Goal: Communication & Community: Connect with others

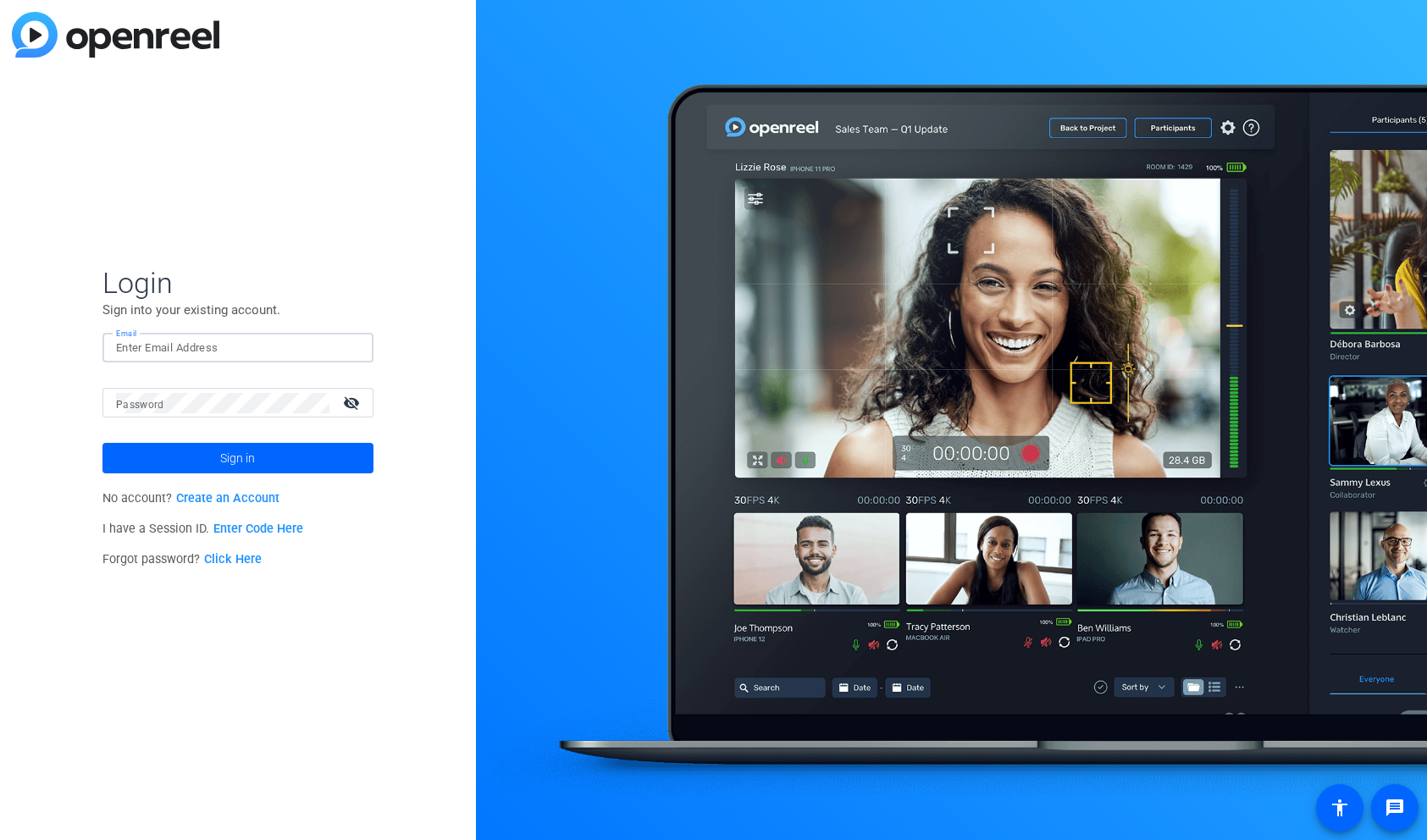
click at [267, 348] on input "Email" at bounding box center [238, 348] width 244 height 21
type input "[EMAIL_ADDRESS][PERSON_NAME][DOMAIN_NAME]"
click at [236, 561] on link "Click Here" at bounding box center [233, 559] width 58 height 15
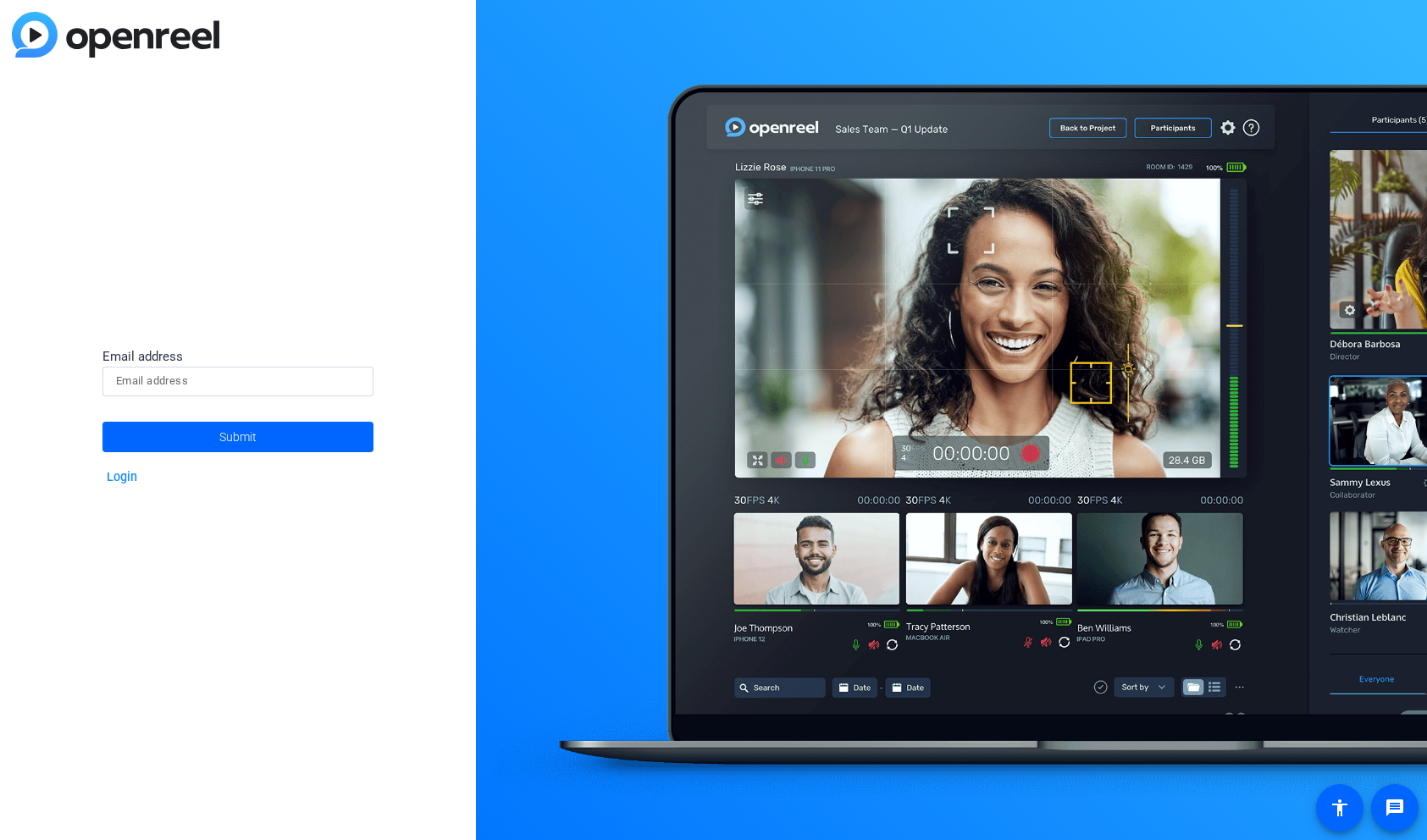
click at [208, 388] on input at bounding box center [238, 381] width 244 height 21
type input "[EMAIL_ADDRESS][PERSON_NAME][DOMAIN_NAME]"
click at [309, 434] on span at bounding box center [238, 436] width 271 height 40
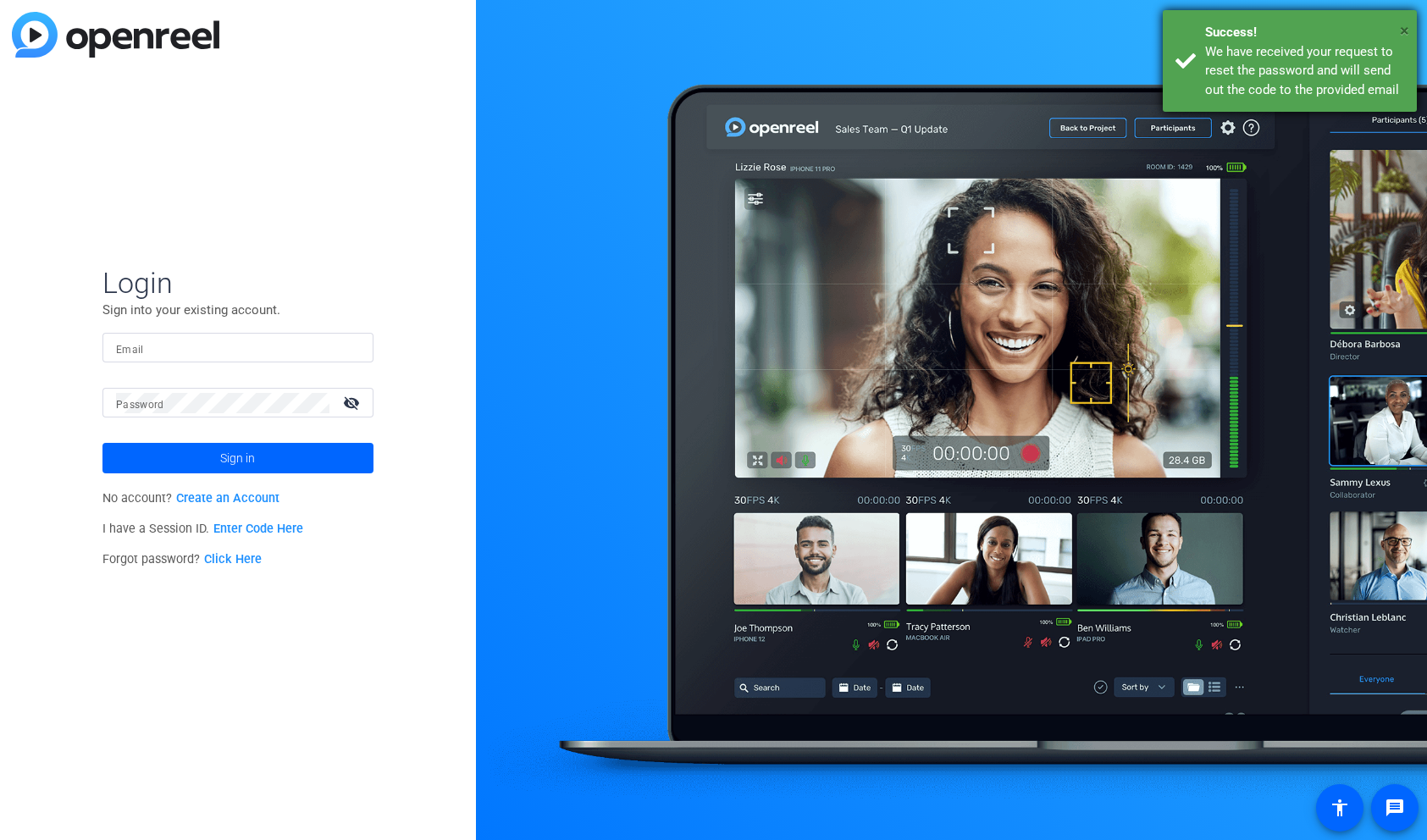
click at [1399, 28] on span "×" at bounding box center [1404, 31] width 9 height 21
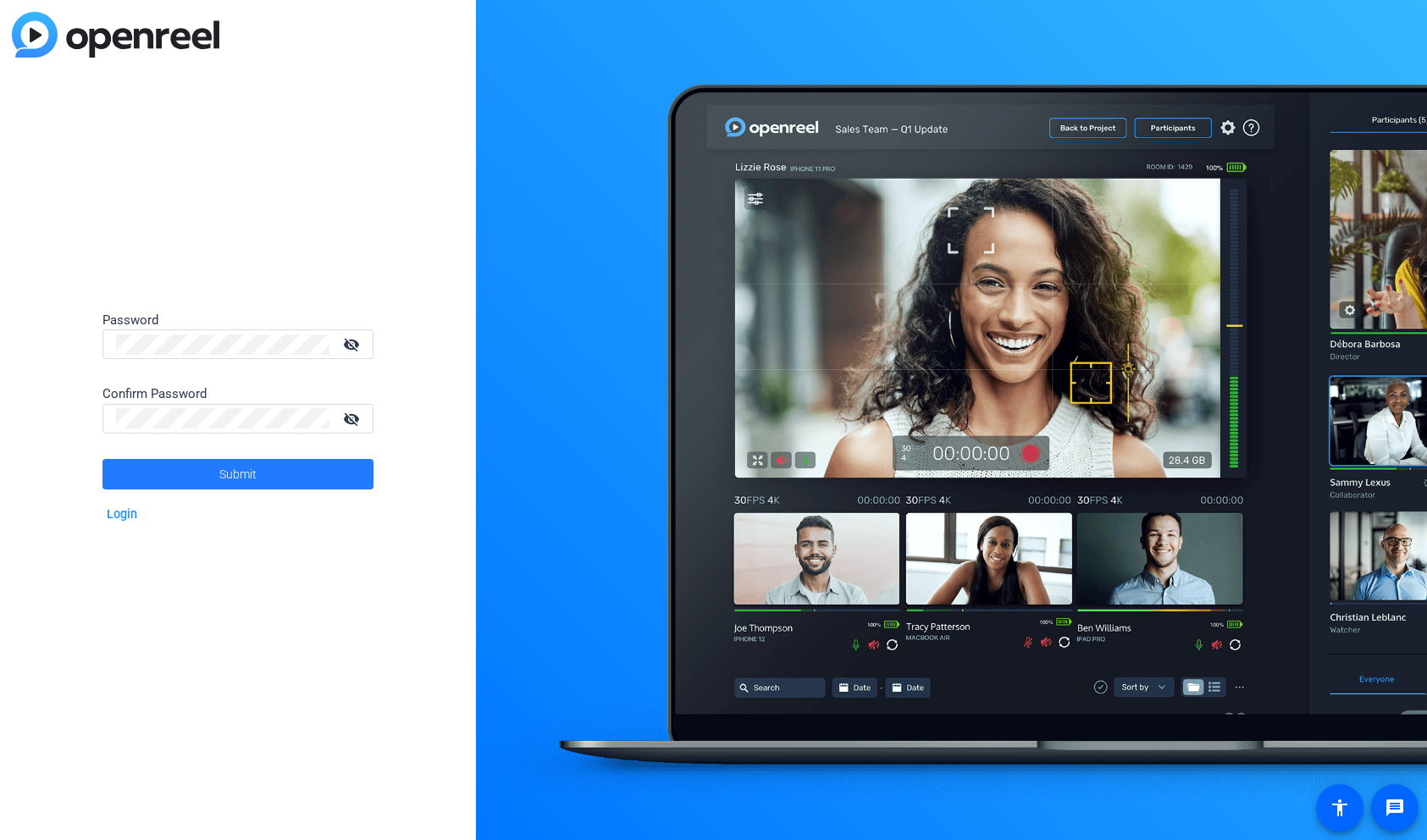
click at [251, 467] on span "Submit" at bounding box center [237, 474] width 37 height 42
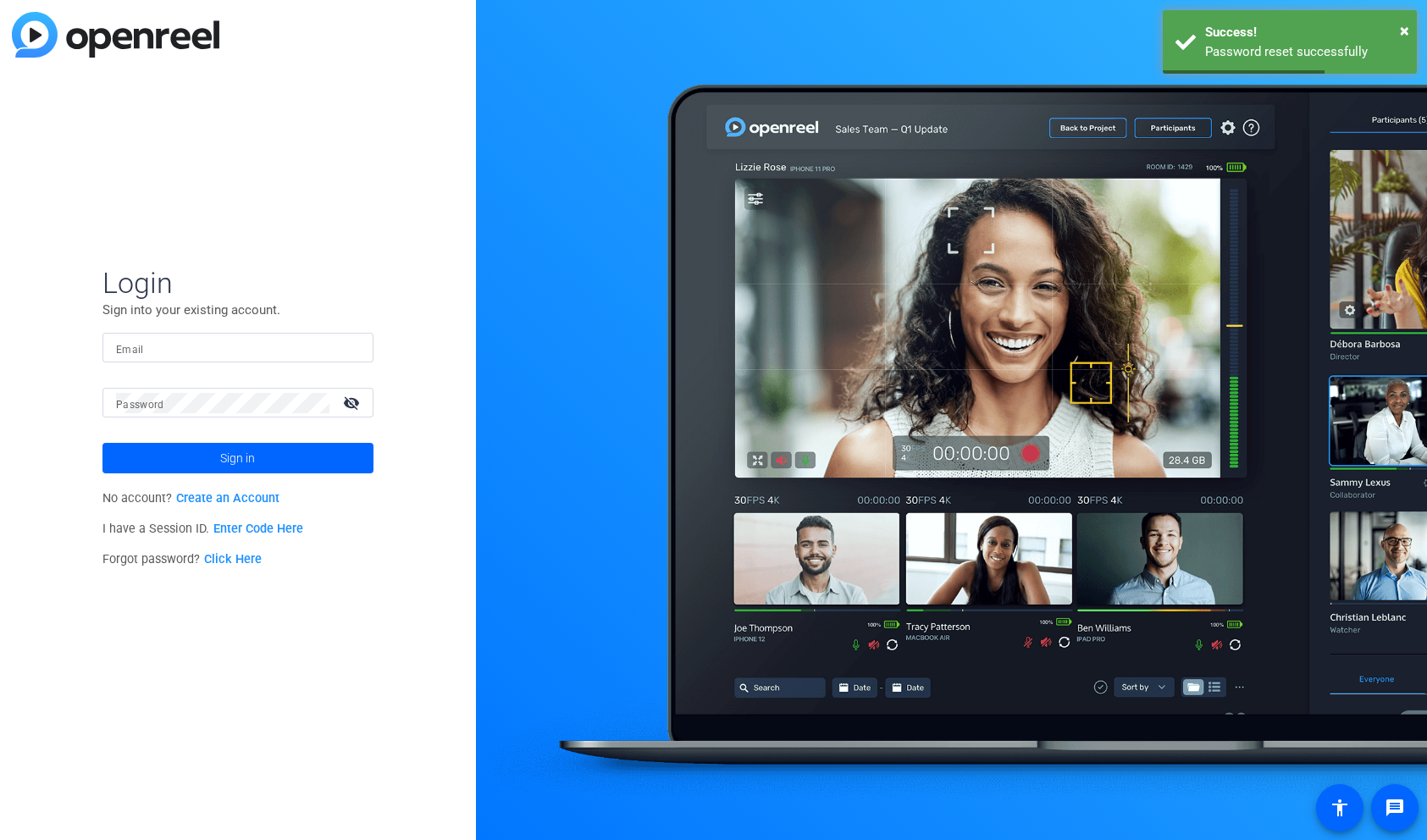
type input "[EMAIL_ADDRESS][PERSON_NAME][DOMAIN_NAME]"
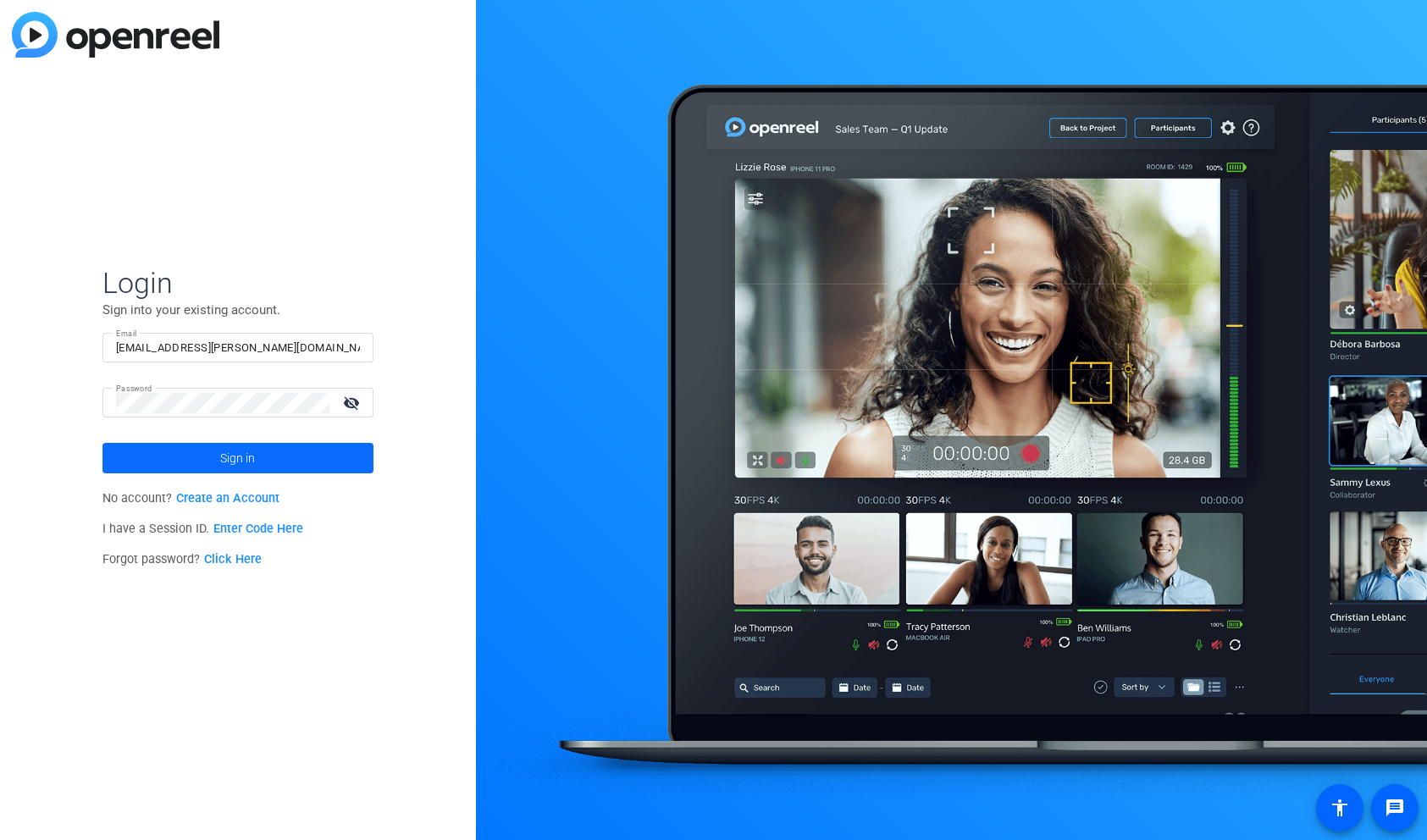
click at [234, 457] on span "Sign in" at bounding box center [237, 457] width 34 height 42
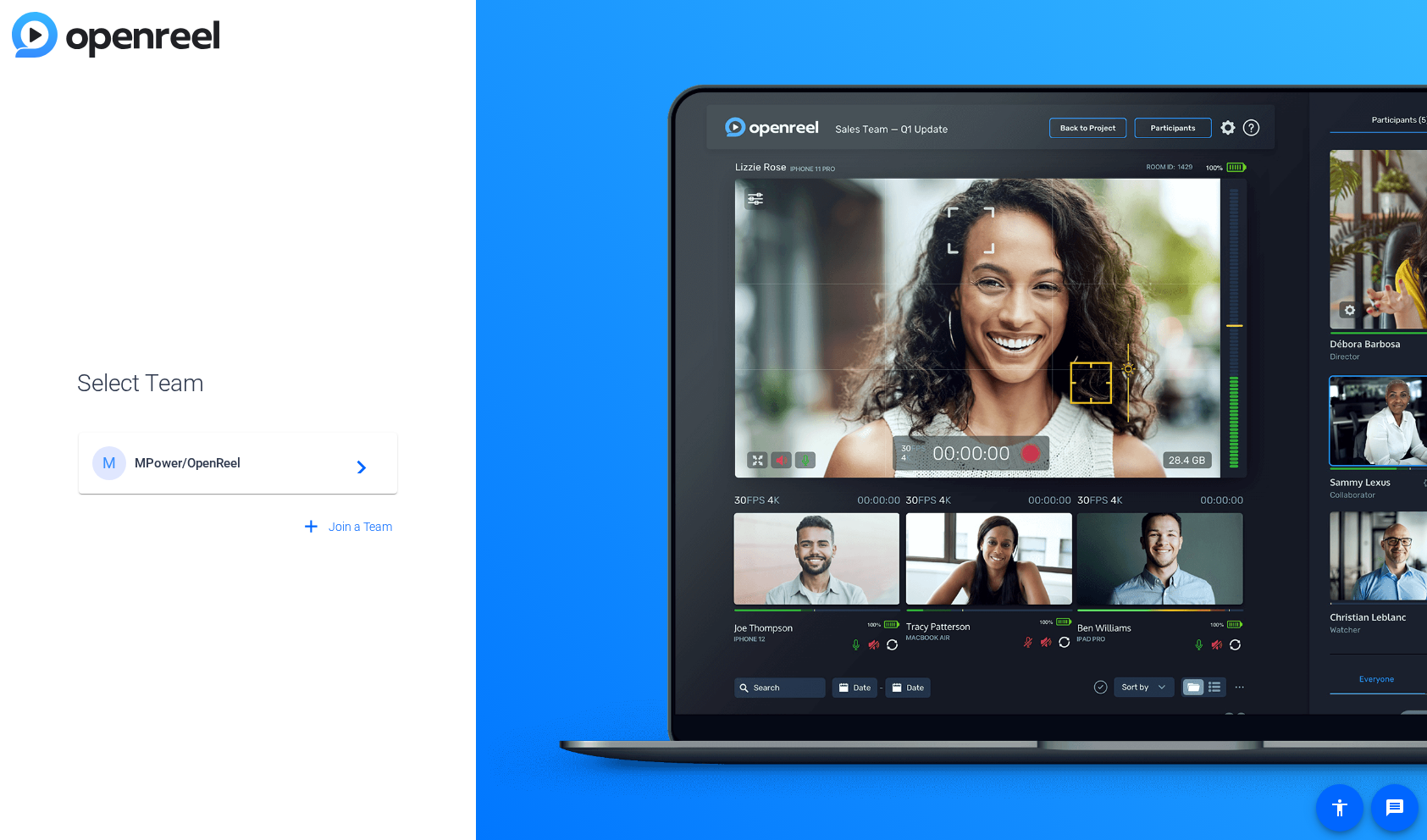
click at [236, 466] on span "MPower/OpenReel" at bounding box center [240, 464] width 212 height 16
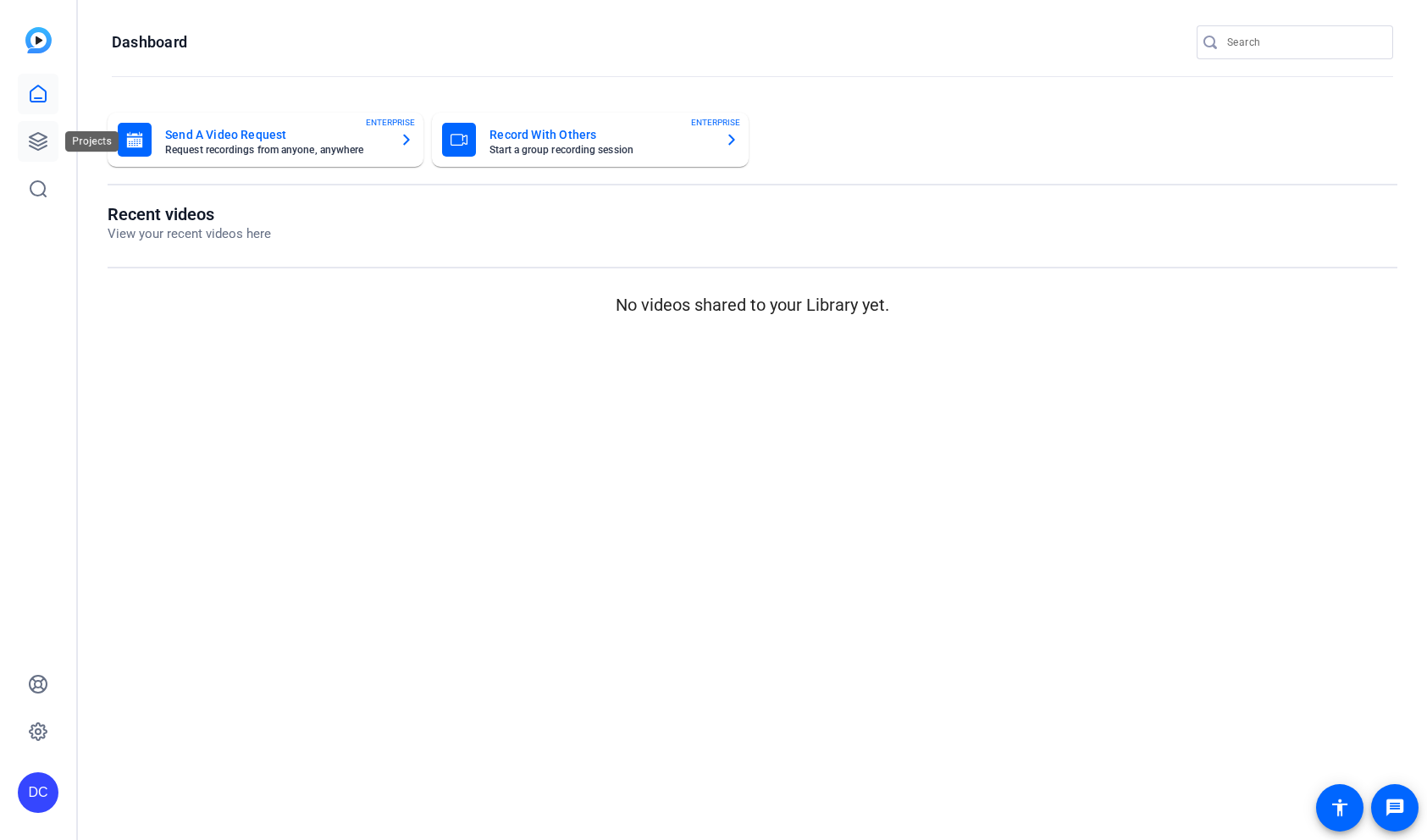
click at [46, 150] on icon at bounding box center [38, 141] width 21 height 21
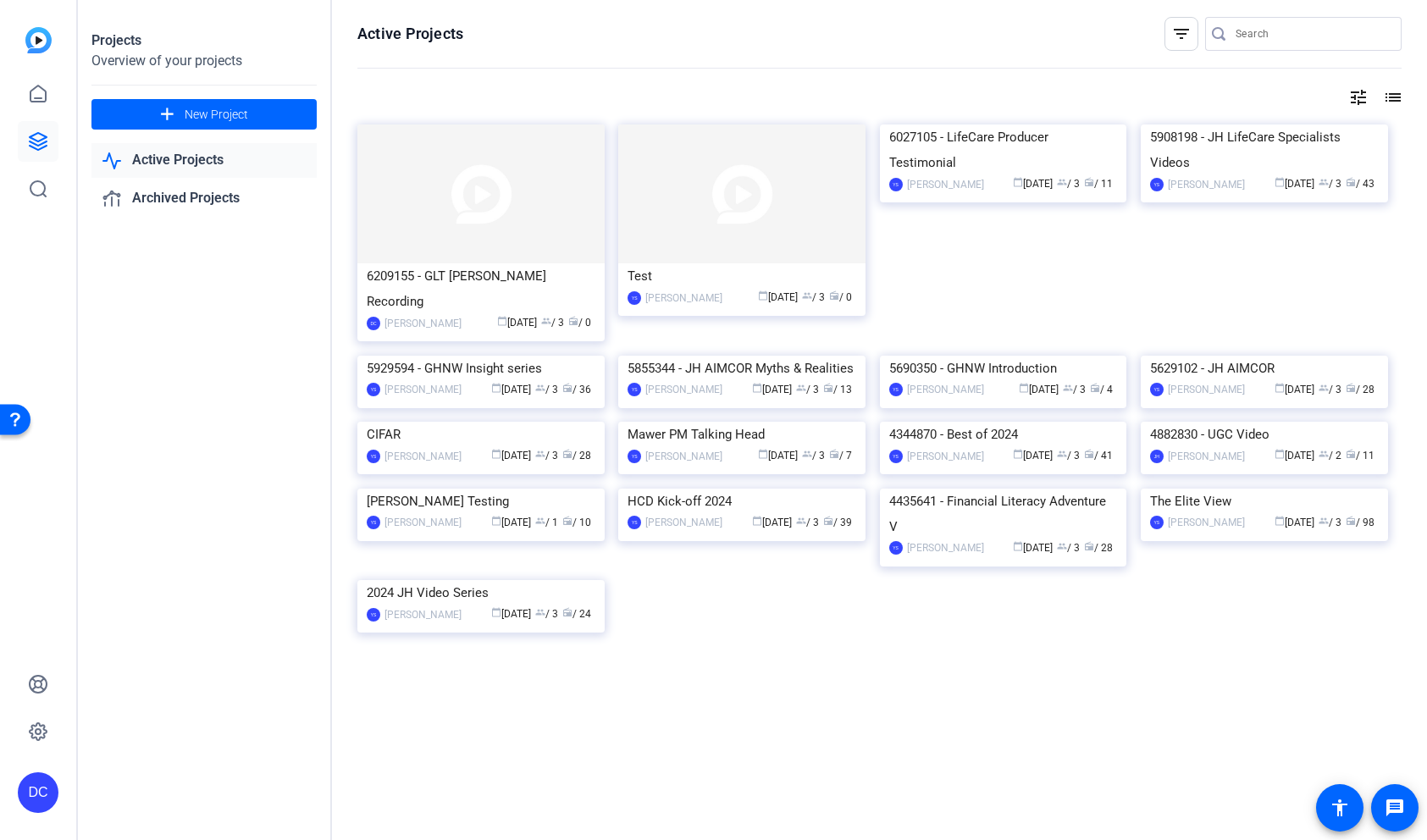
click at [26, 43] on img at bounding box center [38, 40] width 26 height 26
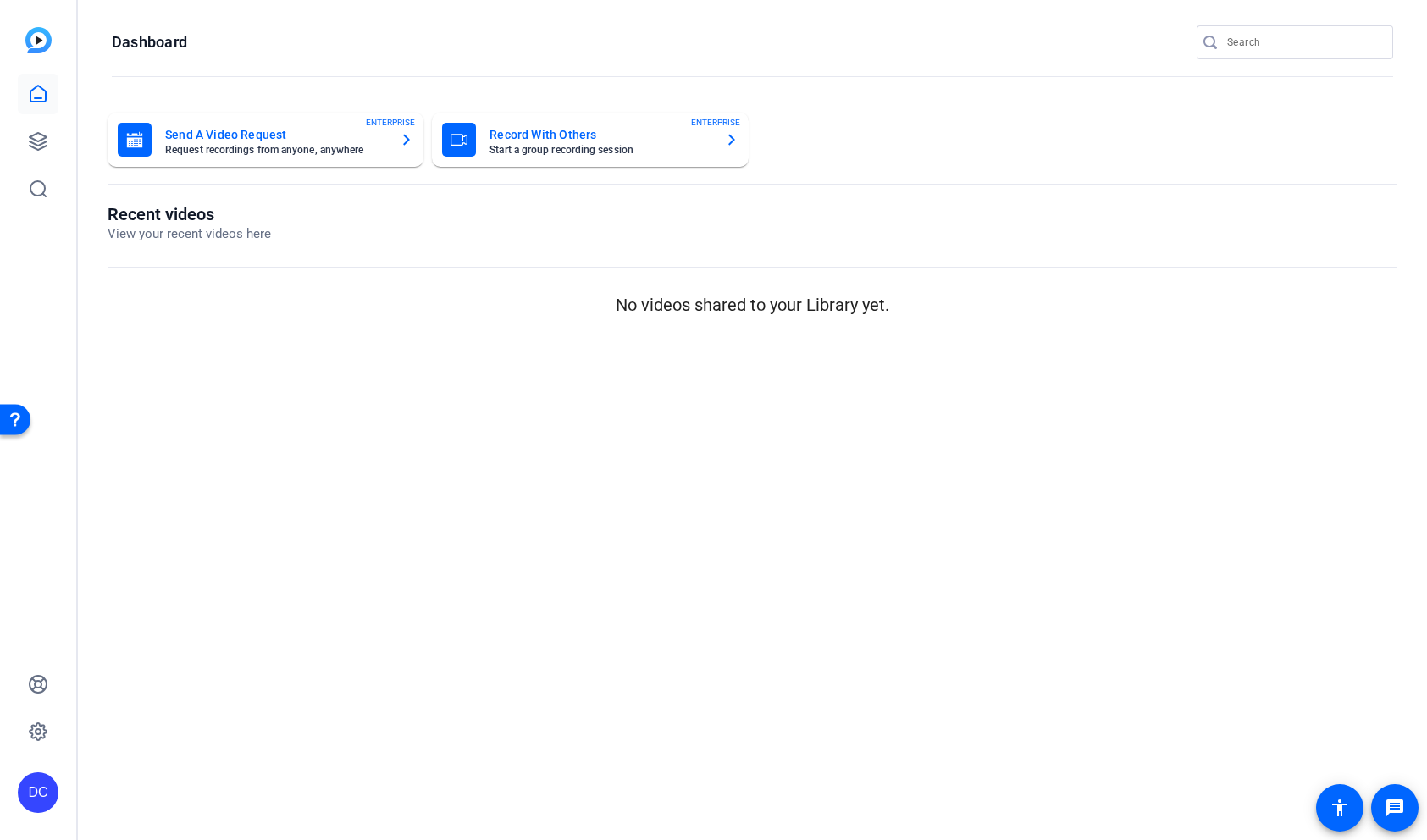
click at [158, 40] on h1 "Dashboard" at bounding box center [149, 42] width 75 height 21
click at [40, 779] on div "DC" at bounding box center [38, 792] width 41 height 40
click at [99, 779] on div "MPower/OpenReel" at bounding box center [129, 787] width 106 height 17
click at [246, 549] on mat-sidenav-content "Dashboard Send A Video Request Request recordings from anyone, anywhere ENTERPR…" at bounding box center [751, 420] width 1349 height 840
click at [861, 771] on mat-sidenav-content "Dashboard Send A Video Request Request recordings from anyone, anywhere ENTERPR…" at bounding box center [751, 420] width 1349 height 840
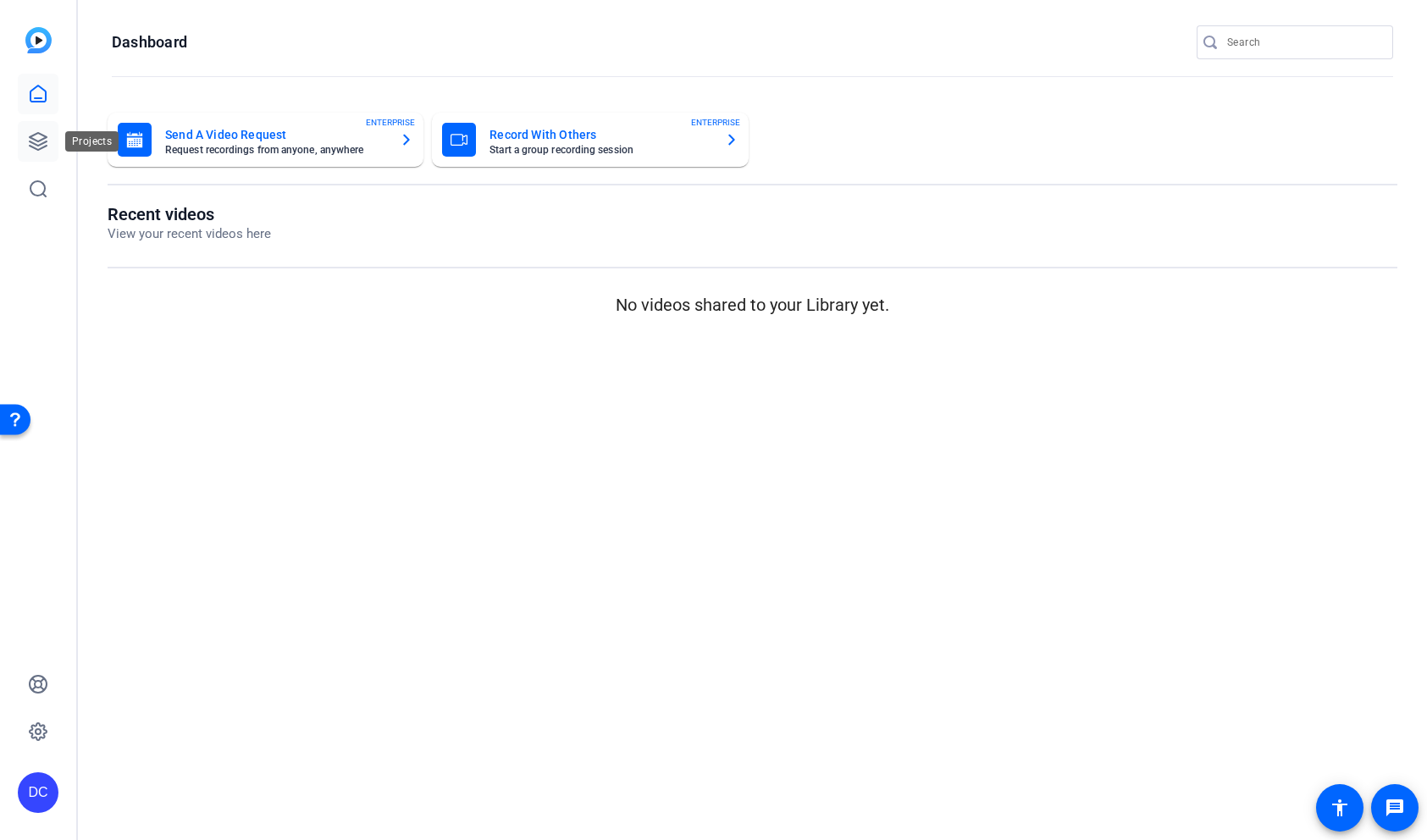
click at [35, 130] on link at bounding box center [38, 141] width 41 height 40
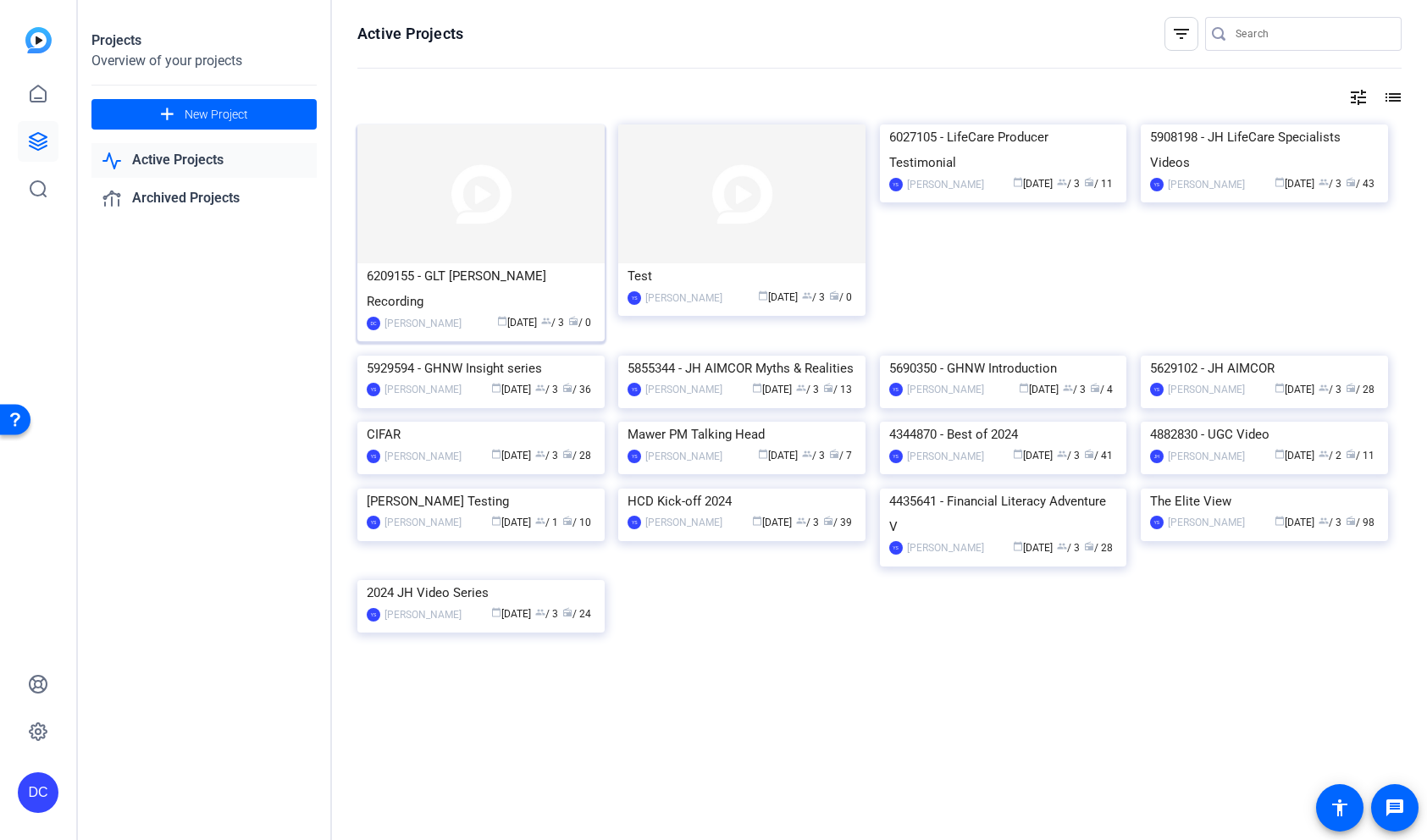
click at [514, 239] on img at bounding box center [481, 193] width 247 height 139
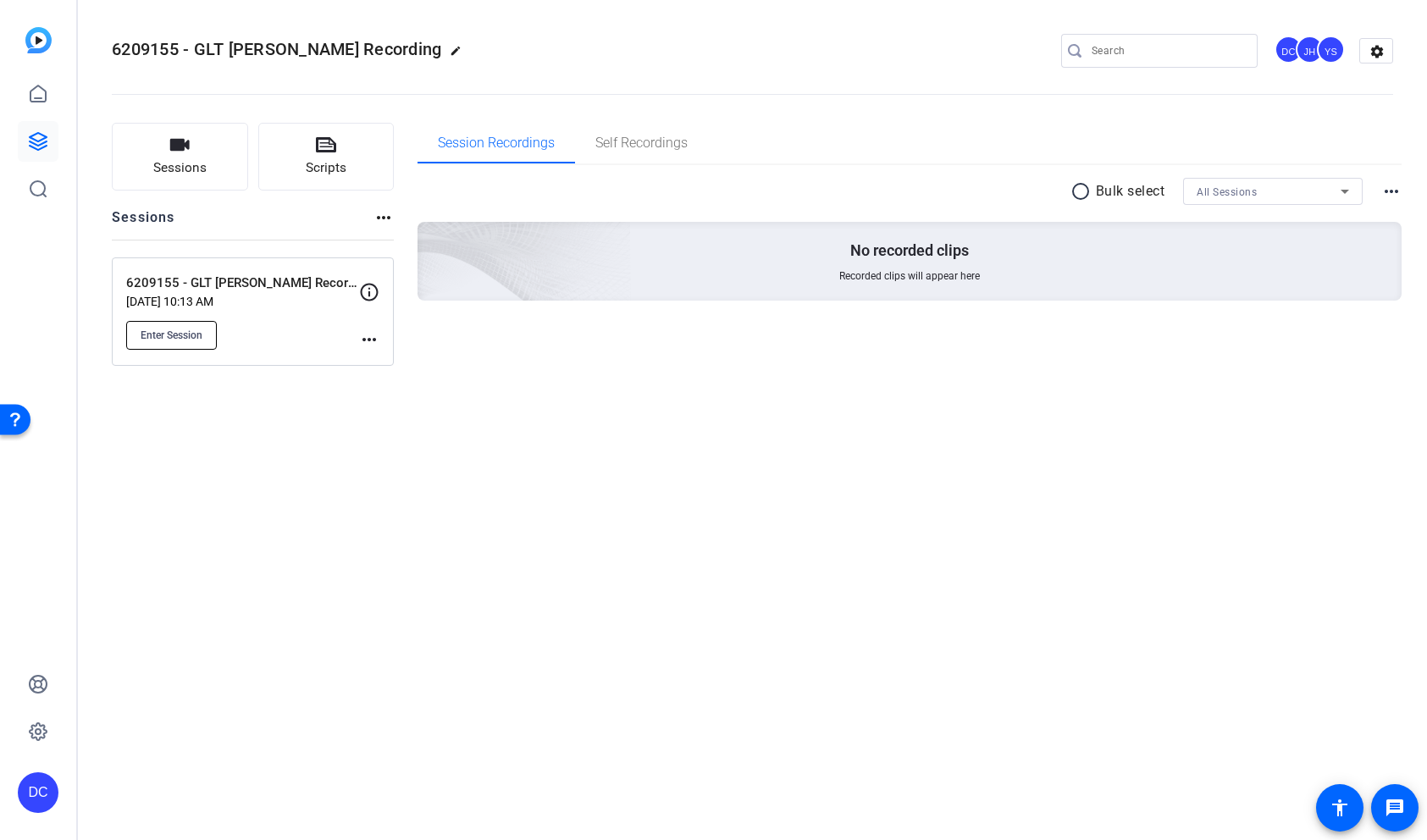
click at [176, 331] on span "Enter Session" at bounding box center [171, 335] width 62 height 14
click at [953, 473] on div "6209155 - GLT Paul Lorentz Recording edit DC JH YS settings Sessions Scripts Se…" at bounding box center [751, 420] width 1349 height 840
click at [203, 330] on button "Enter Session" at bounding box center [171, 334] width 90 height 28
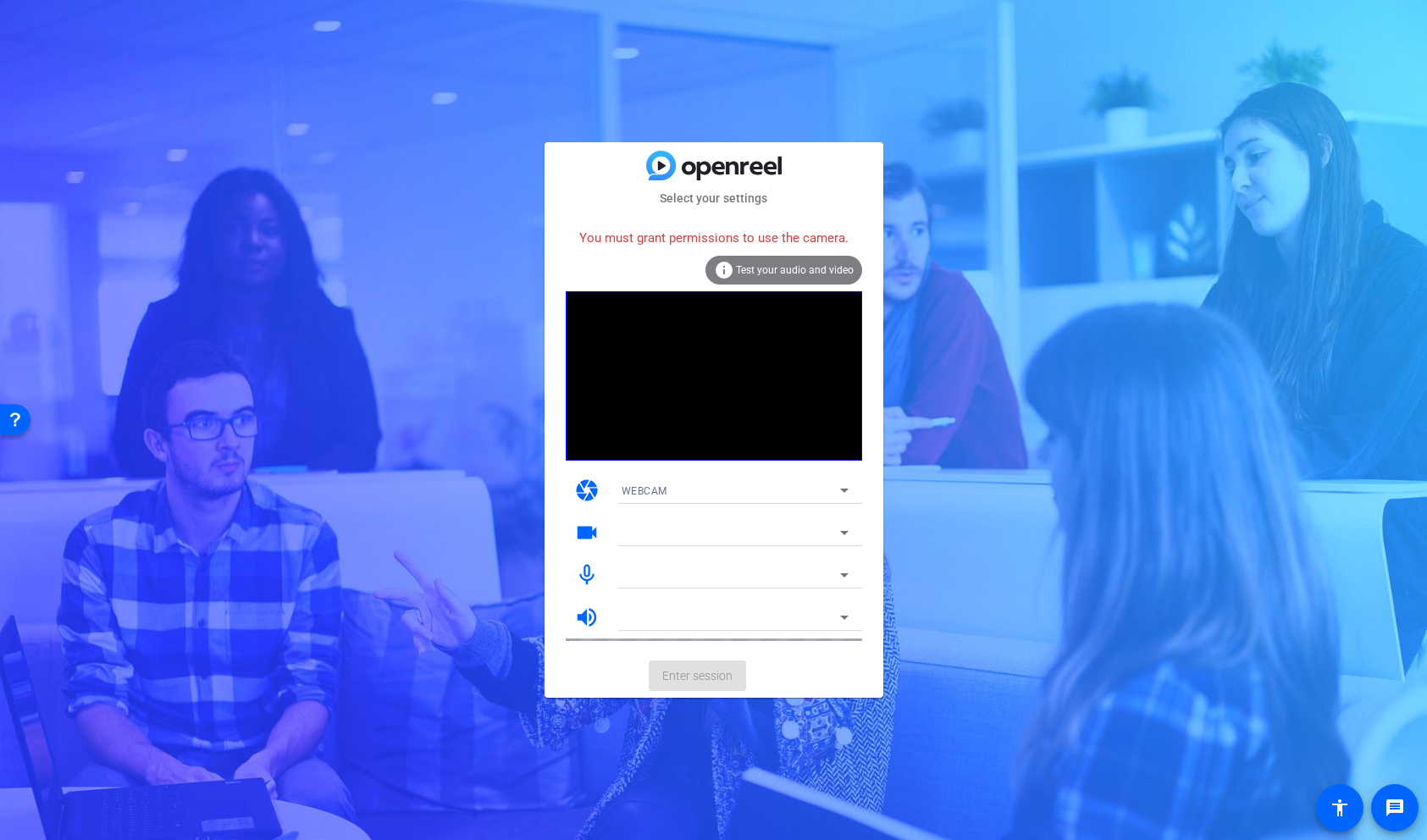
click at [732, 498] on div "WEBCAM" at bounding box center [731, 490] width 219 height 22
click at [732, 498] on div at bounding box center [714, 420] width 1427 height 840
click at [732, 525] on div at bounding box center [731, 532] width 219 height 21
click at [734, 534] on div at bounding box center [731, 532] width 219 height 21
click at [825, 532] on div at bounding box center [731, 532] width 219 height 21
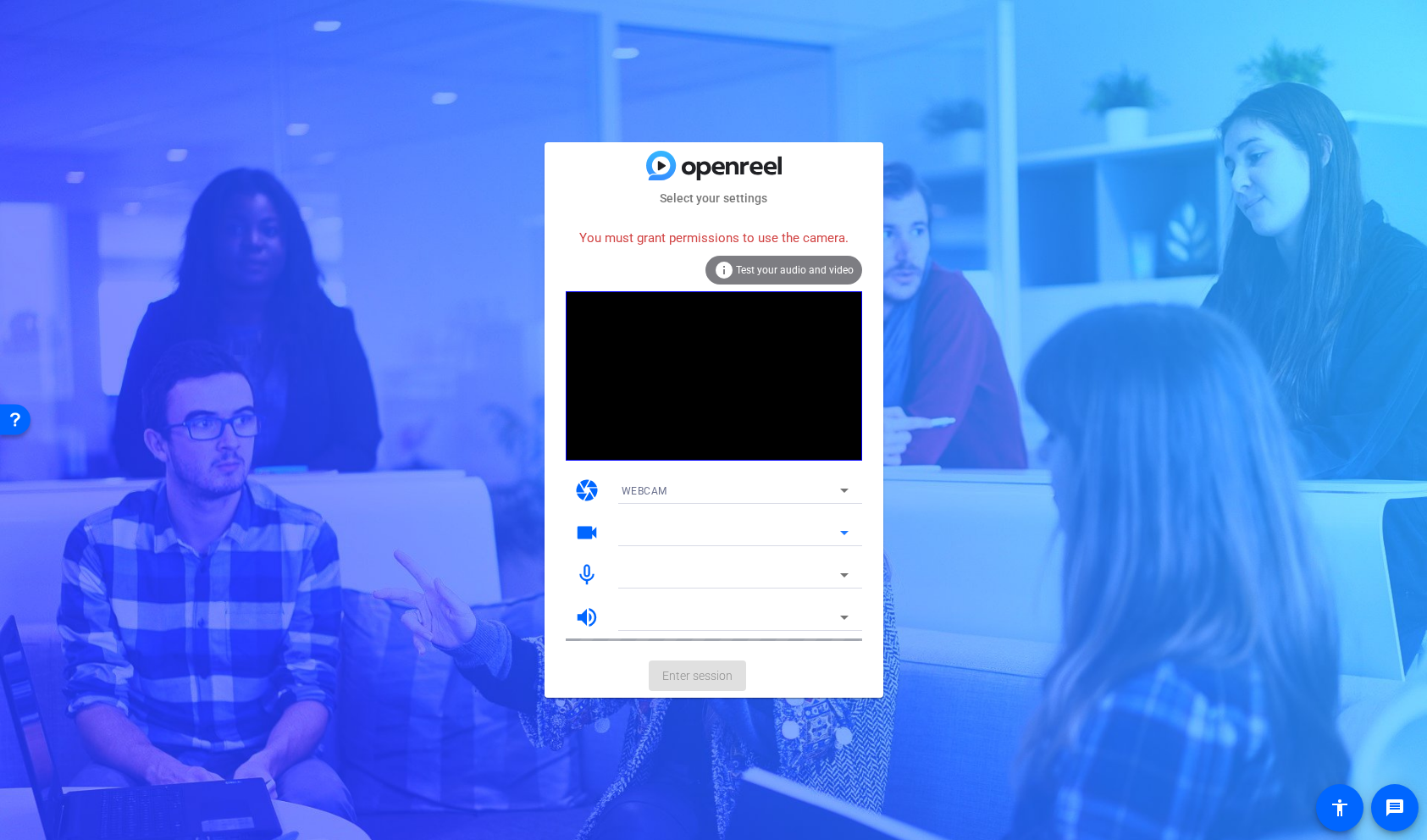
click at [838, 531] on icon at bounding box center [844, 532] width 21 height 21
click at [953, 429] on div "Select your settings You must grant permissions to use the camera. info Test yo…" at bounding box center [714, 420] width 1427 height 840
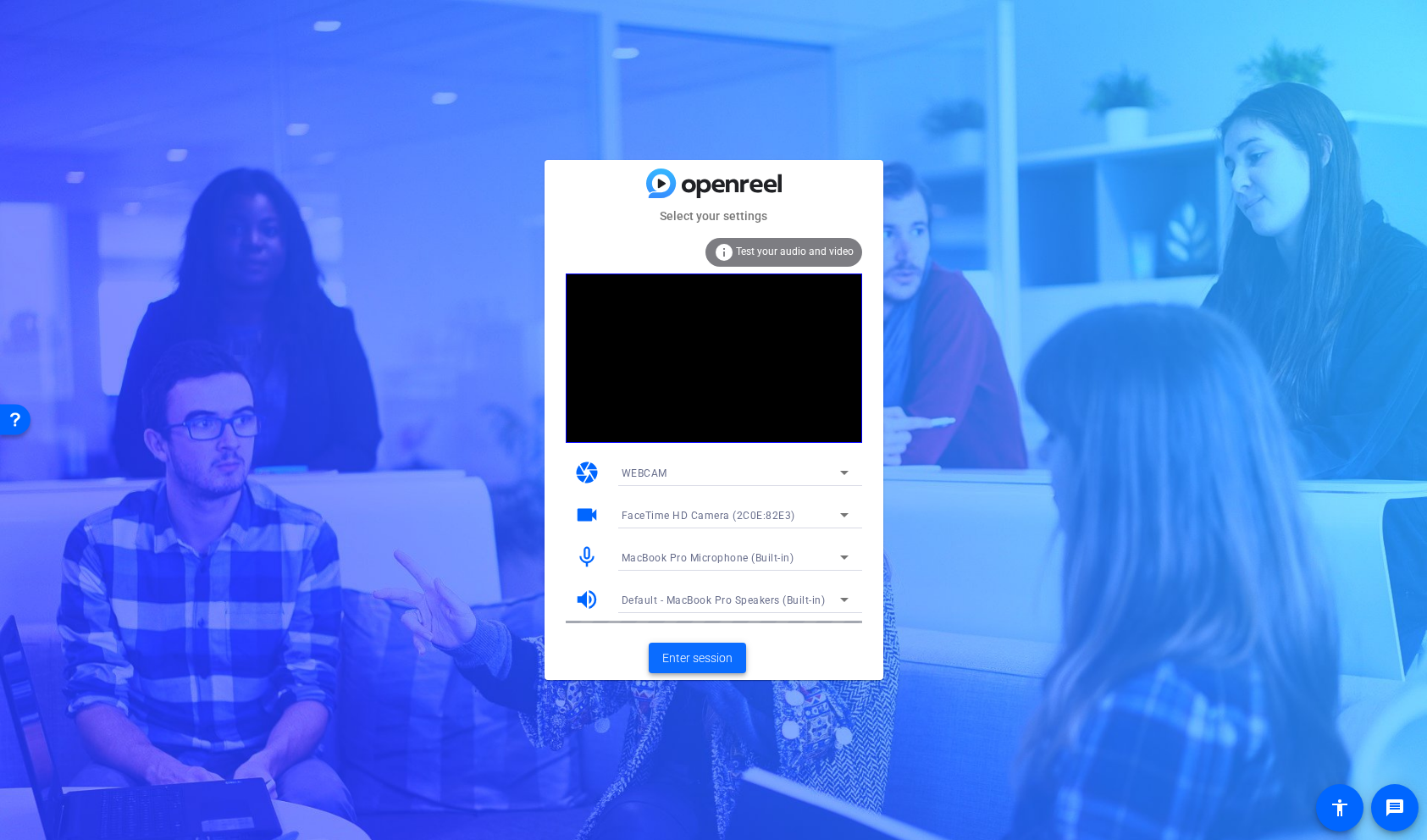
click at [697, 659] on span "Enter session" at bounding box center [697, 658] width 71 height 18
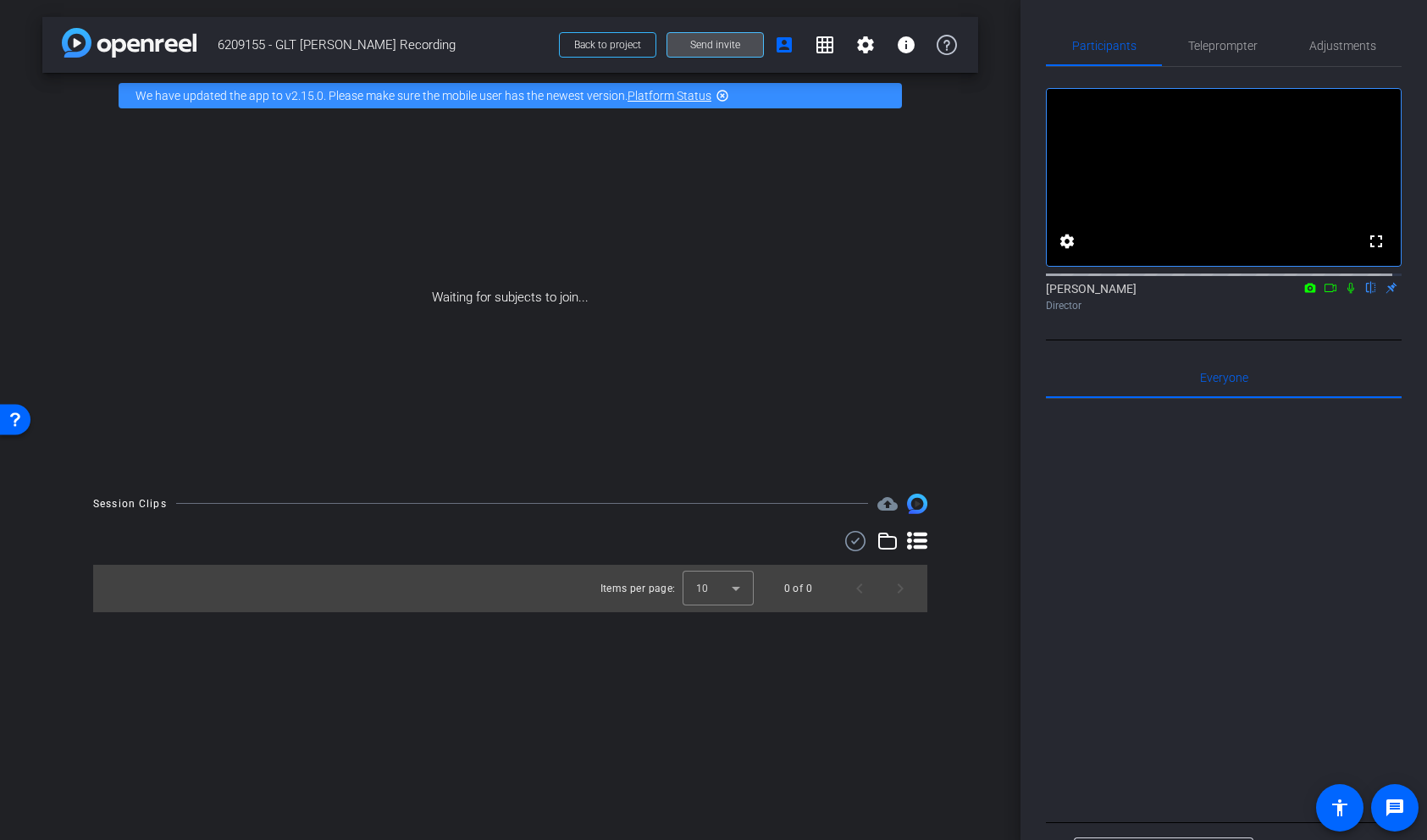
click at [715, 41] on span "Send invite" at bounding box center [715, 45] width 50 height 14
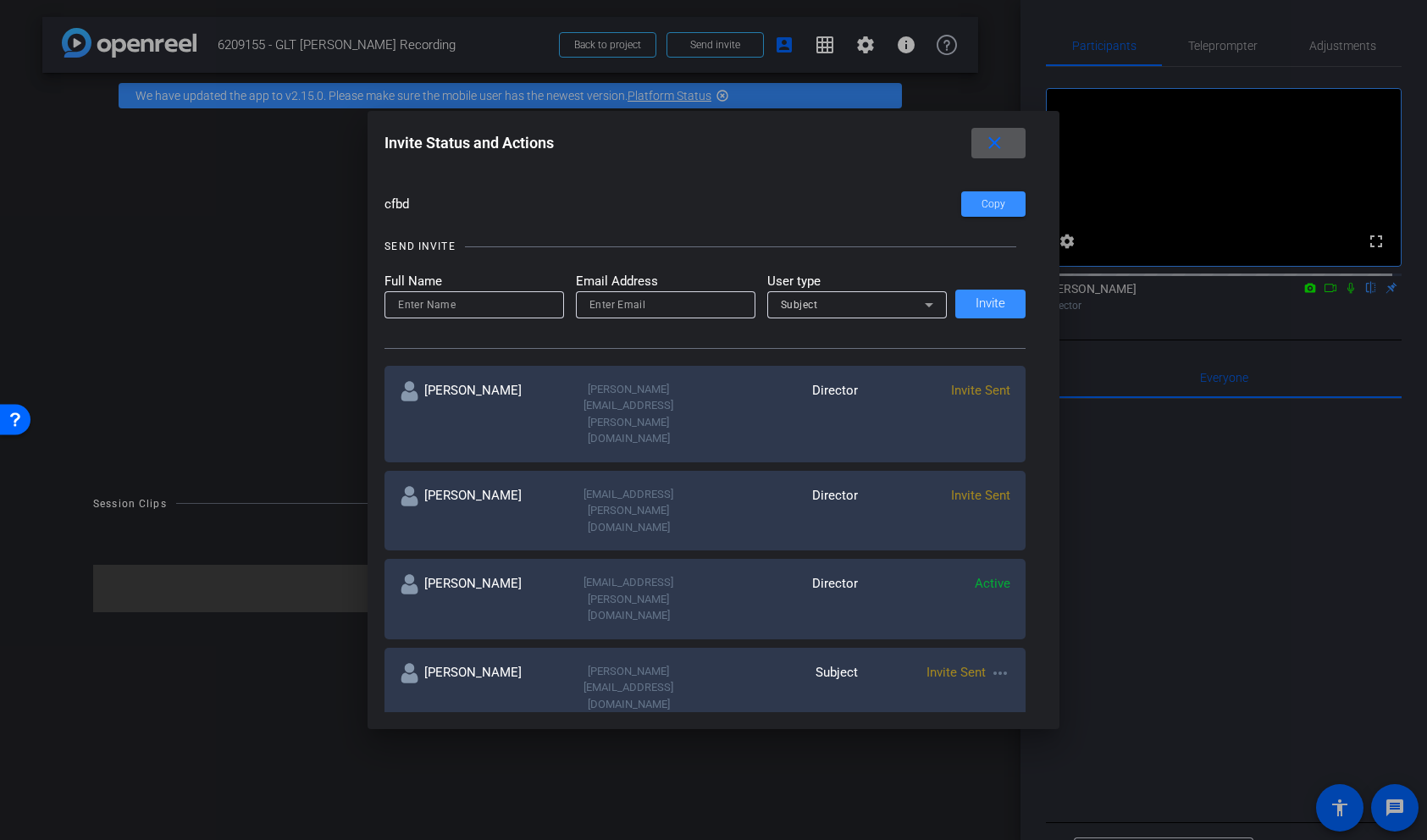
scroll to position [118, 0]
drag, startPoint x: 726, startPoint y: 124, endPoint x: 592, endPoint y: 110, distance: 134.7
click at [592, 110] on div "Invite Status and Actions close SUBJECT ACCESS LINK https://capture.openreel.co…" at bounding box center [714, 420] width 1427 height 840
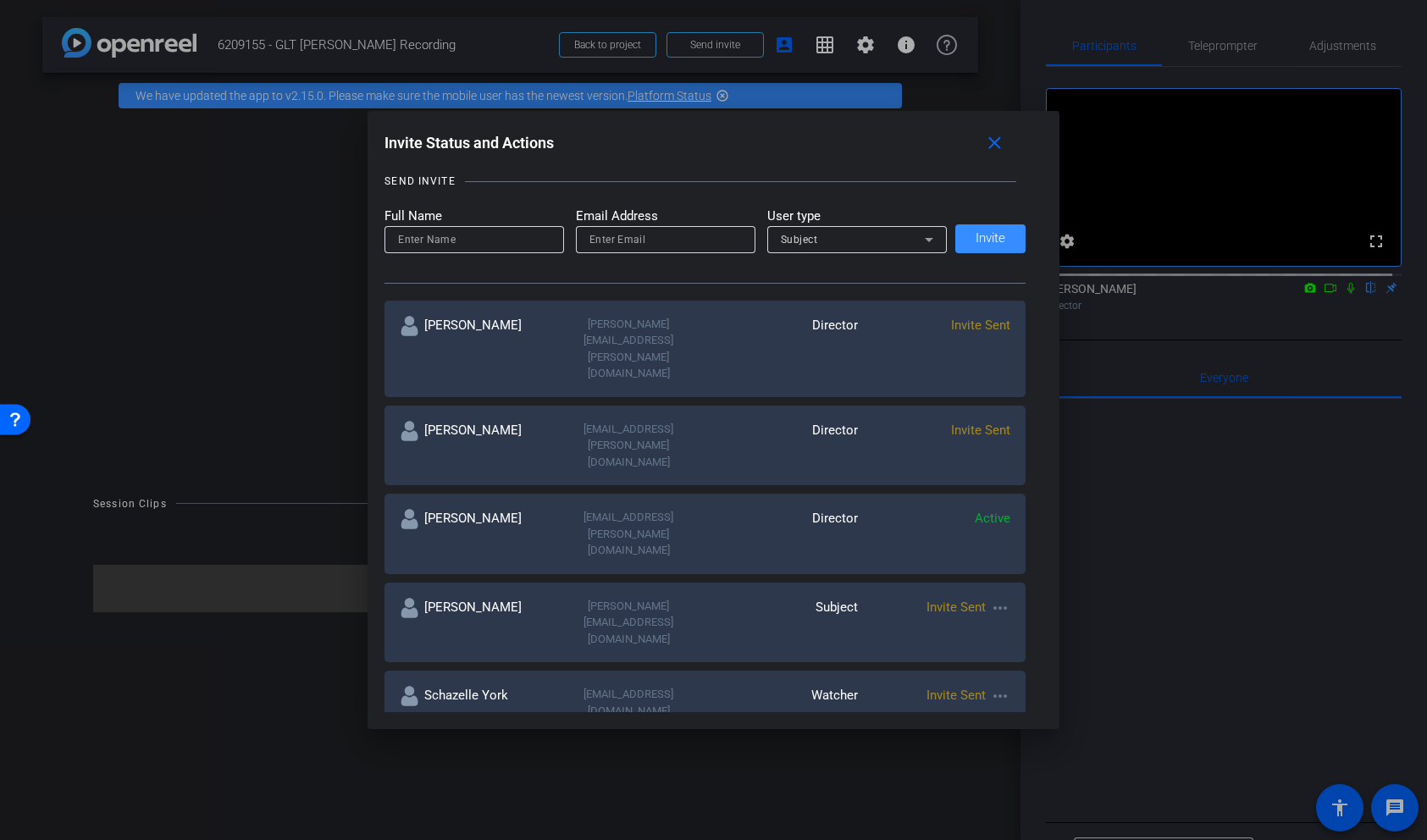
scroll to position [173, 0]
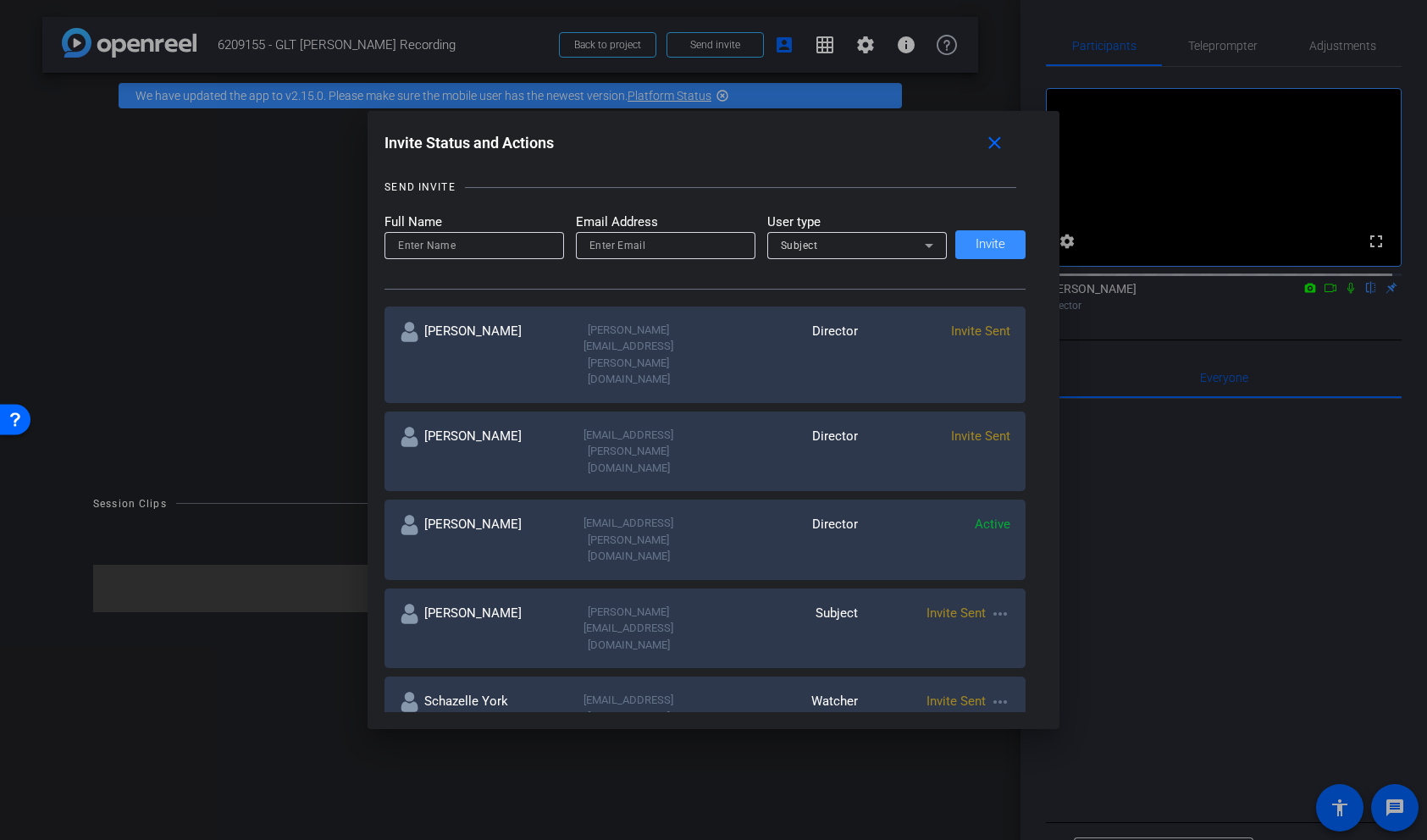
click at [995, 604] on mat-icon "more_horiz" at bounding box center [1000, 614] width 21 height 21
click at [996, 501] on div at bounding box center [714, 420] width 1427 height 840
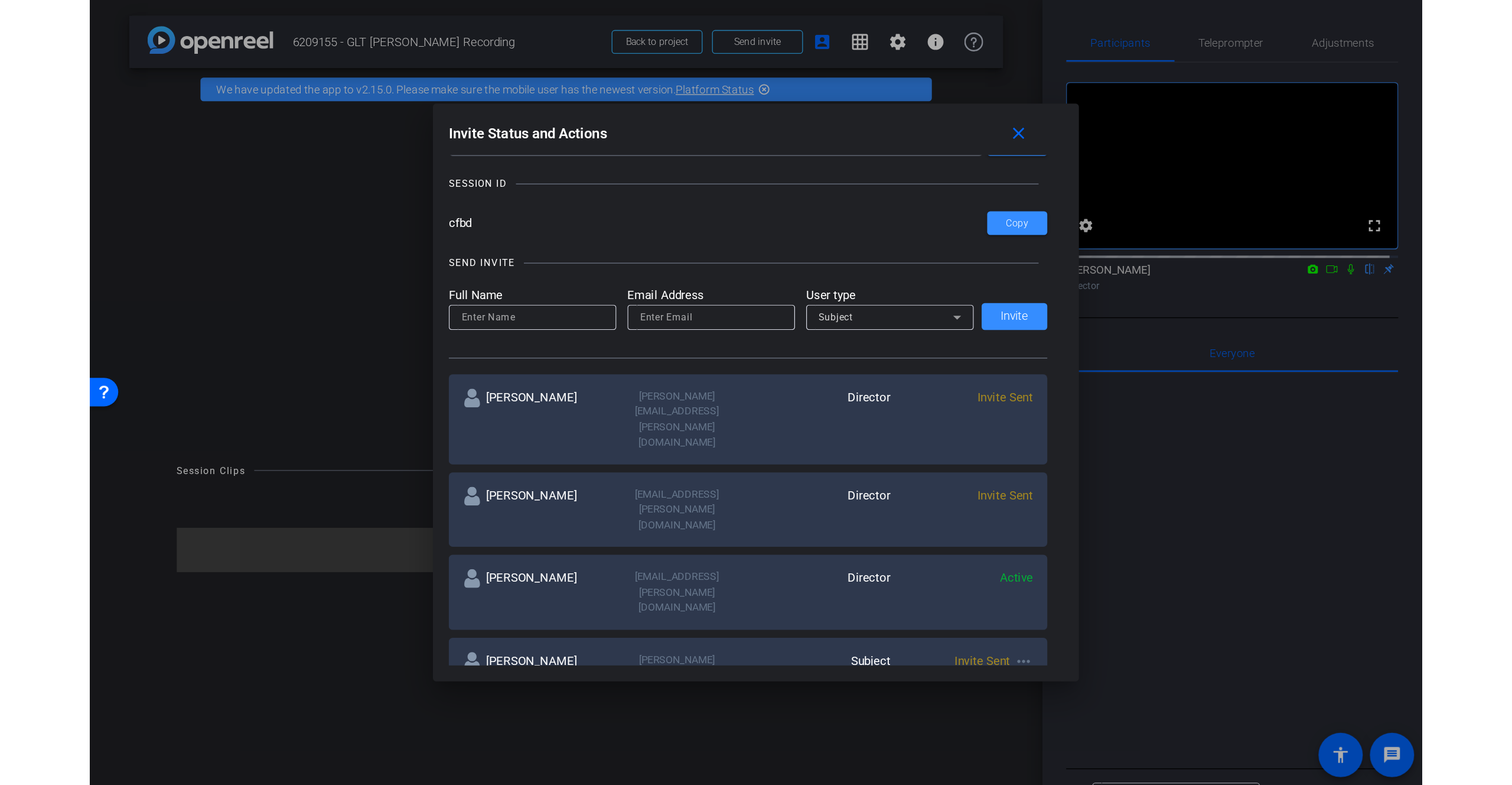
scroll to position [0, 0]
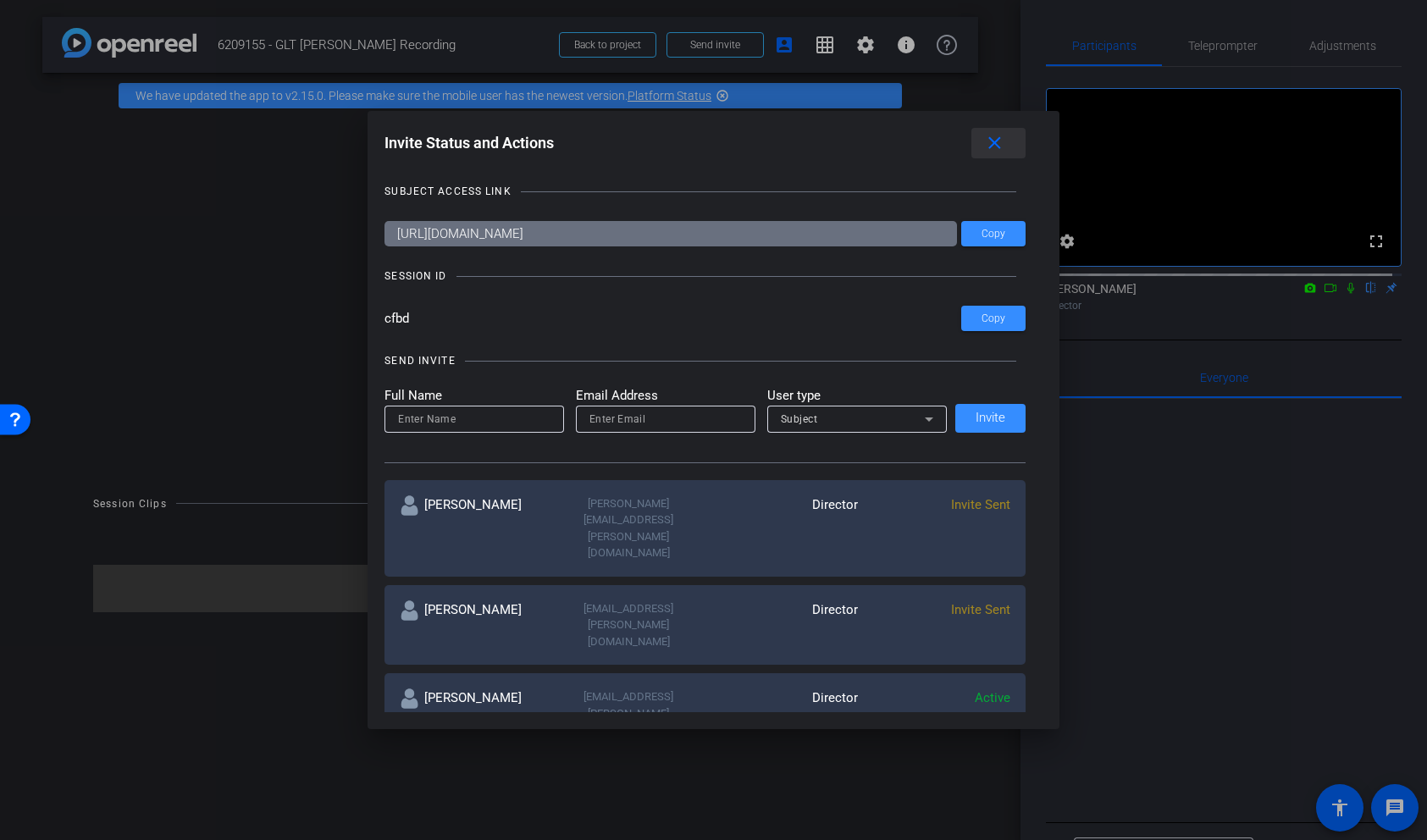
click at [1000, 147] on mat-icon "close" at bounding box center [994, 143] width 22 height 22
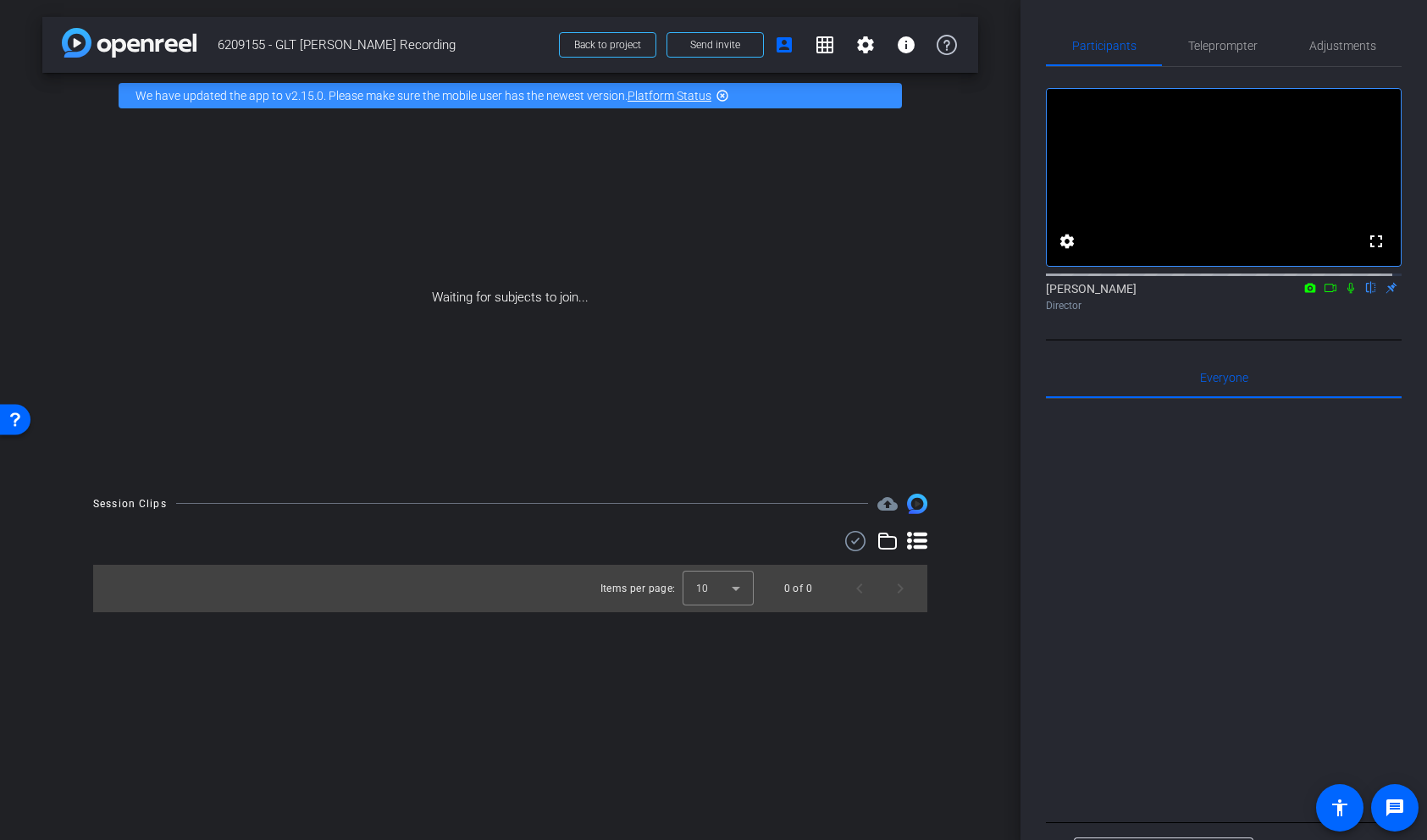
click at [1383, 309] on div "Denis Chan flip Director" at bounding box center [1223, 296] width 356 height 33
click at [1217, 43] on span "Teleprompter" at bounding box center [1223, 46] width 70 height 12
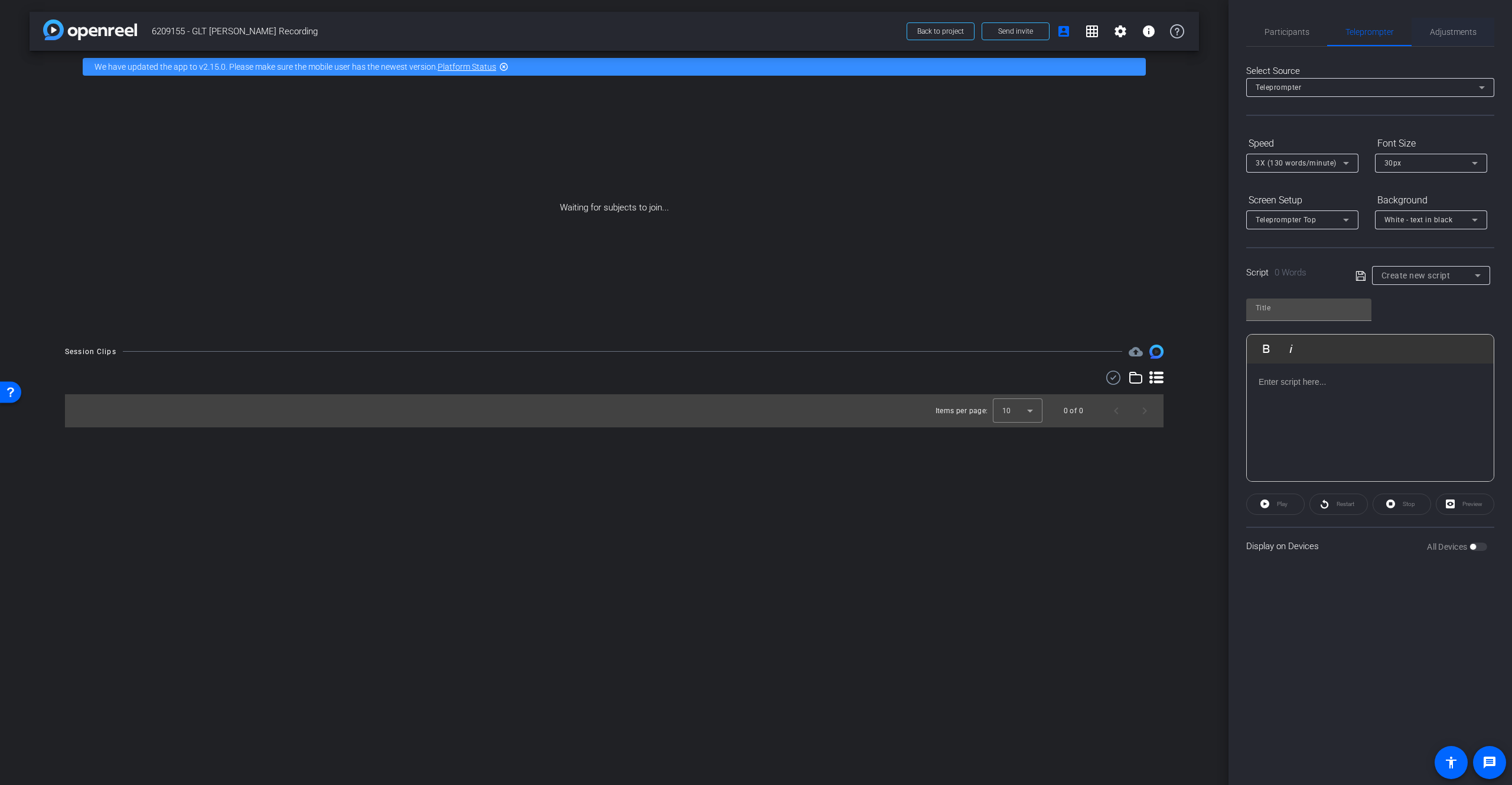
click at [995, 34] on span "Adjustments" at bounding box center [1454, 32] width 47 height 8
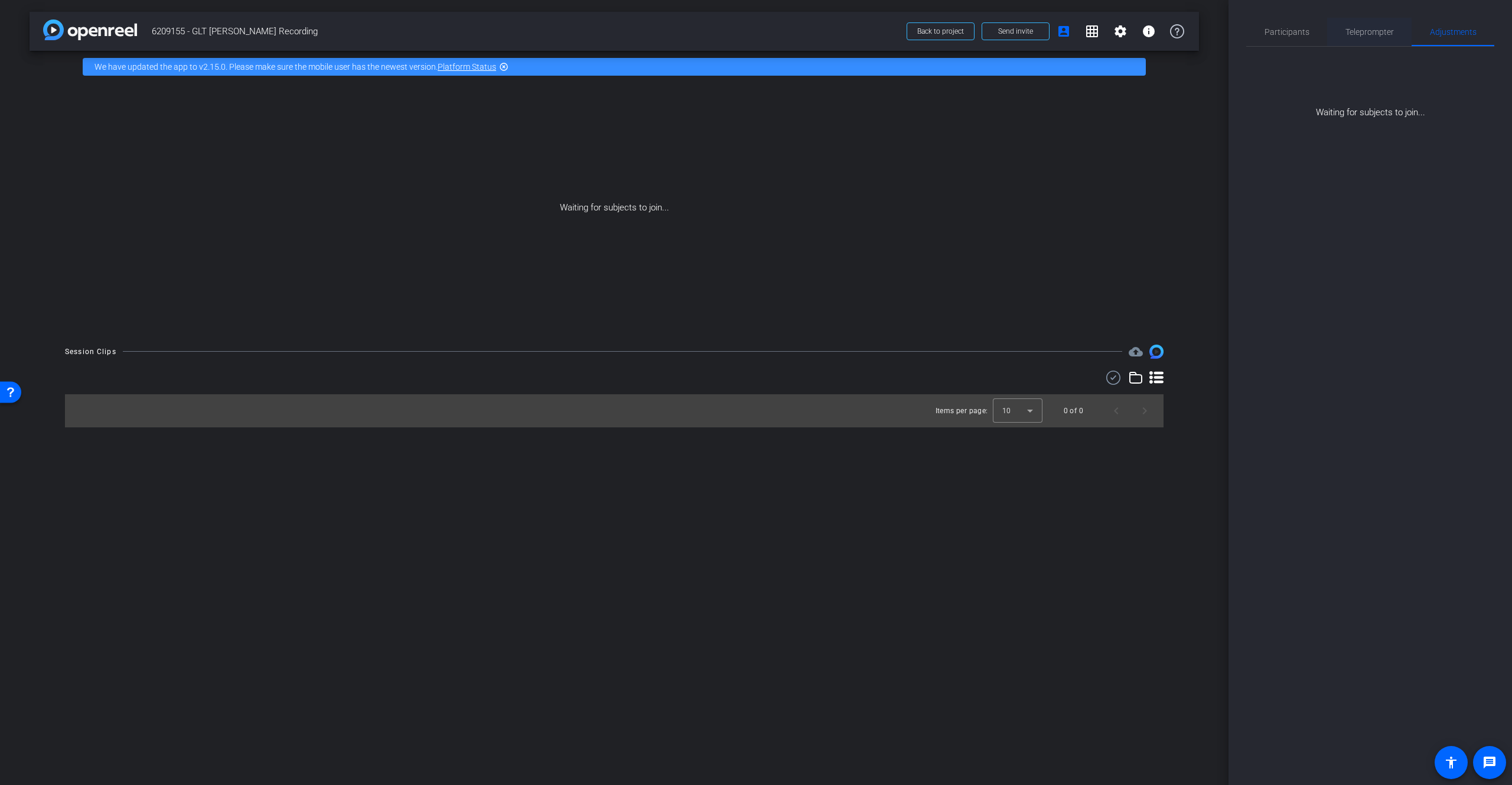
click at [995, 40] on span "Teleprompter" at bounding box center [1370, 31] width 49 height 28
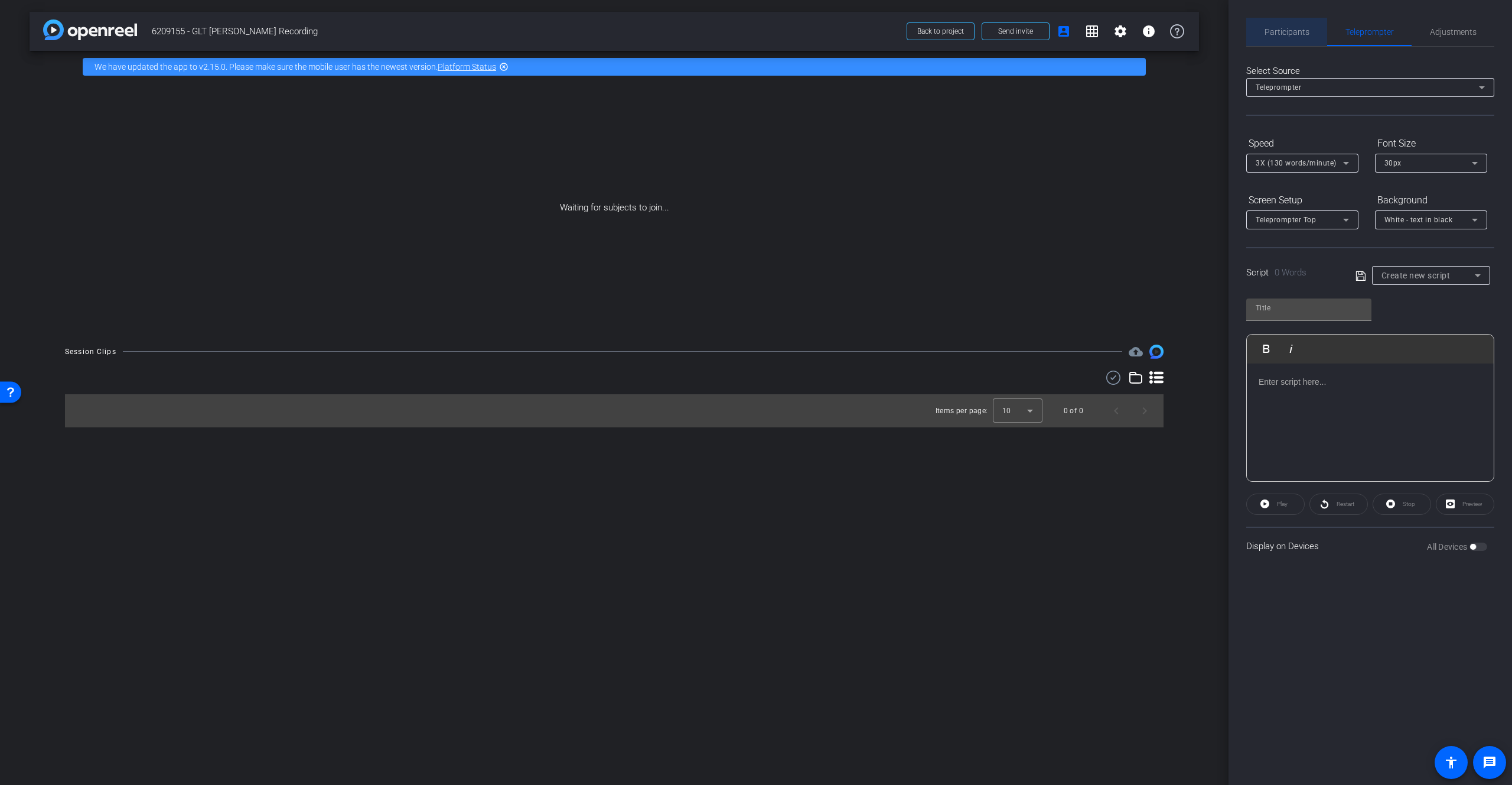
click at [995, 34] on span "Participants" at bounding box center [1287, 32] width 45 height 8
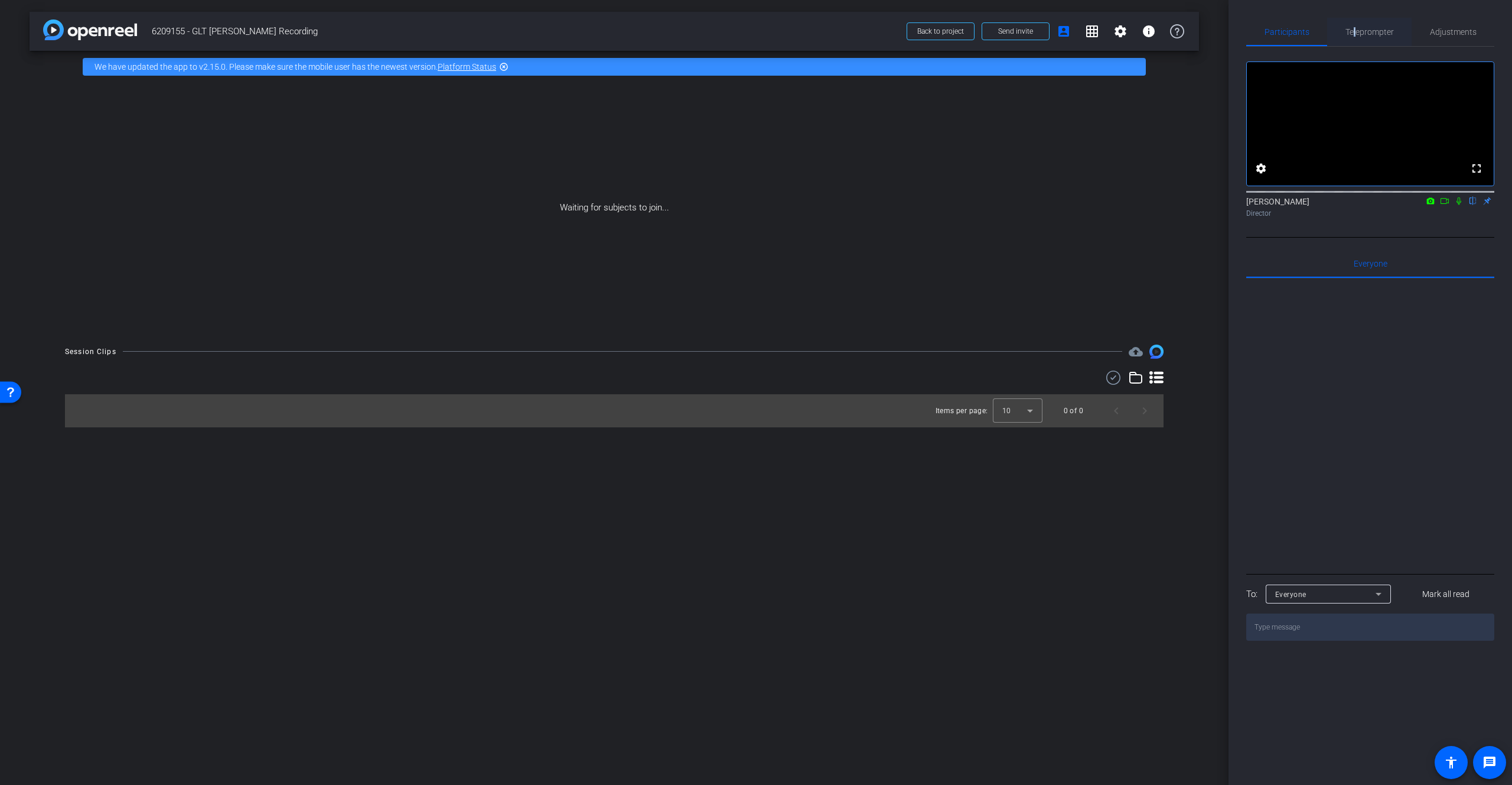
click at [995, 29] on span "Teleprompter" at bounding box center [1370, 32] width 49 height 8
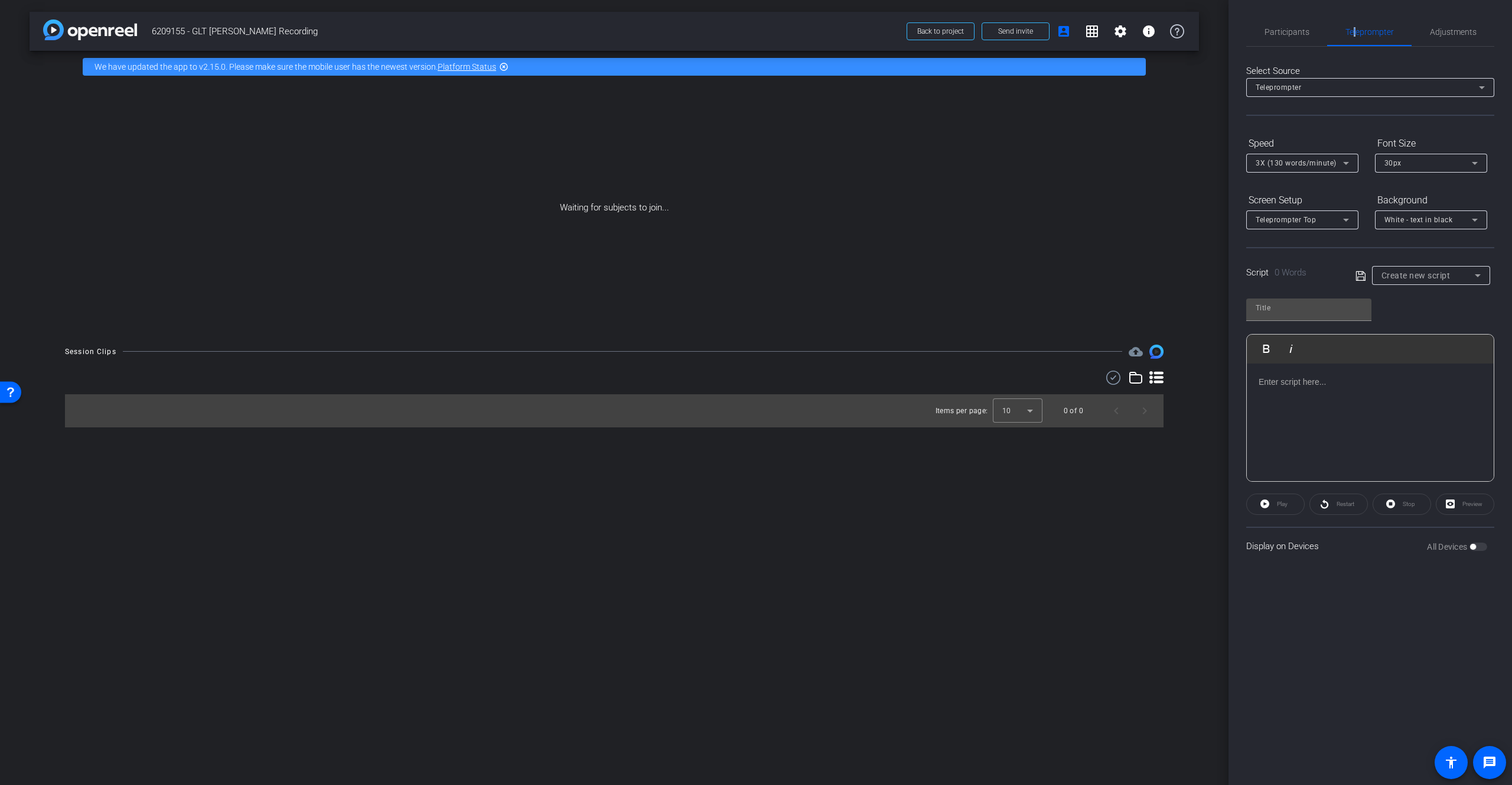
click at [995, 547] on div "All Devices" at bounding box center [1457, 547] width 60 height 12
click at [995, 548] on div "All Devices" at bounding box center [1457, 547] width 60 height 12
click at [995, 29] on span "Participants" at bounding box center [1287, 32] width 45 height 8
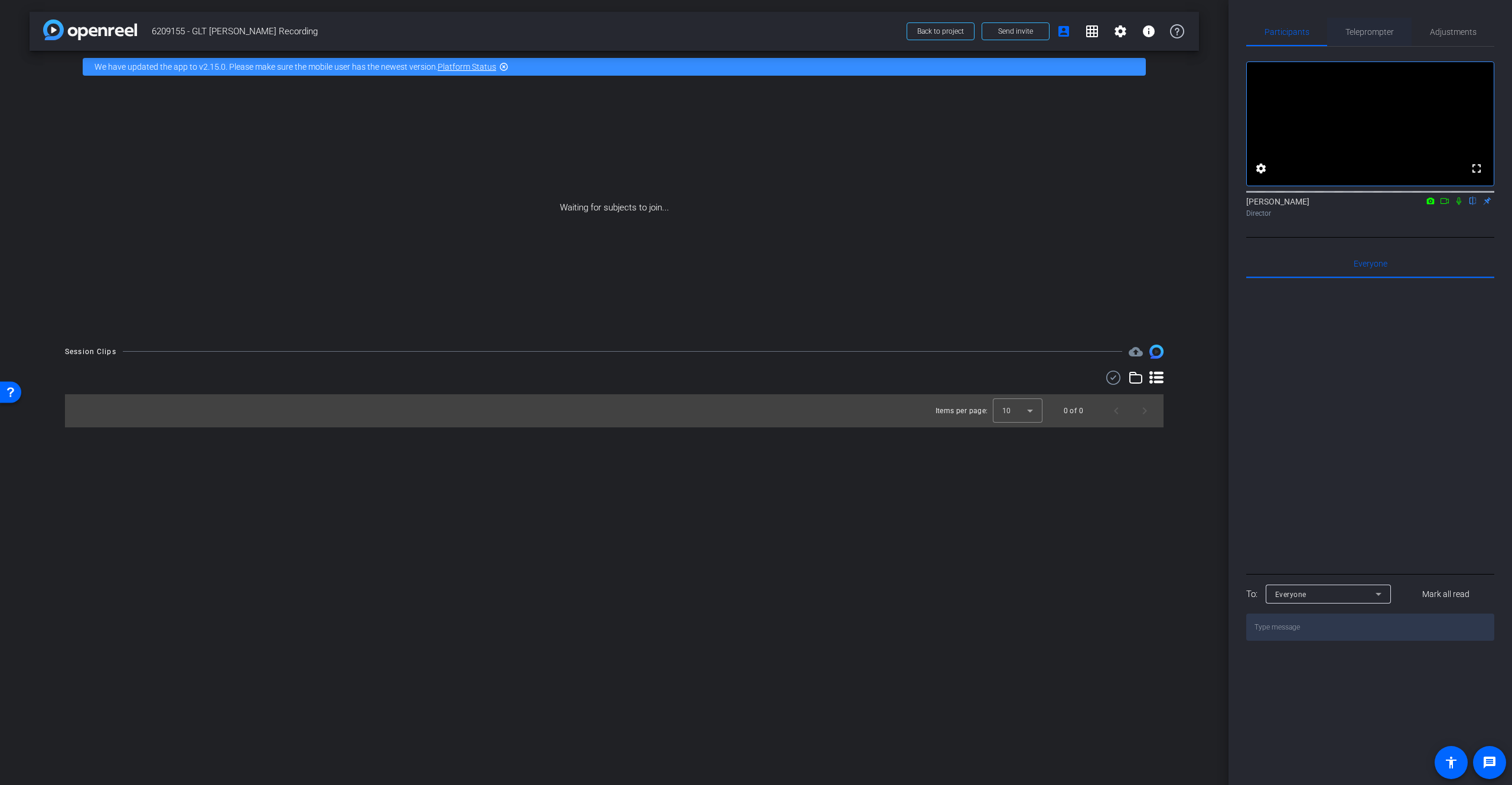
click at [995, 28] on span "Teleprompter" at bounding box center [1370, 32] width 49 height 8
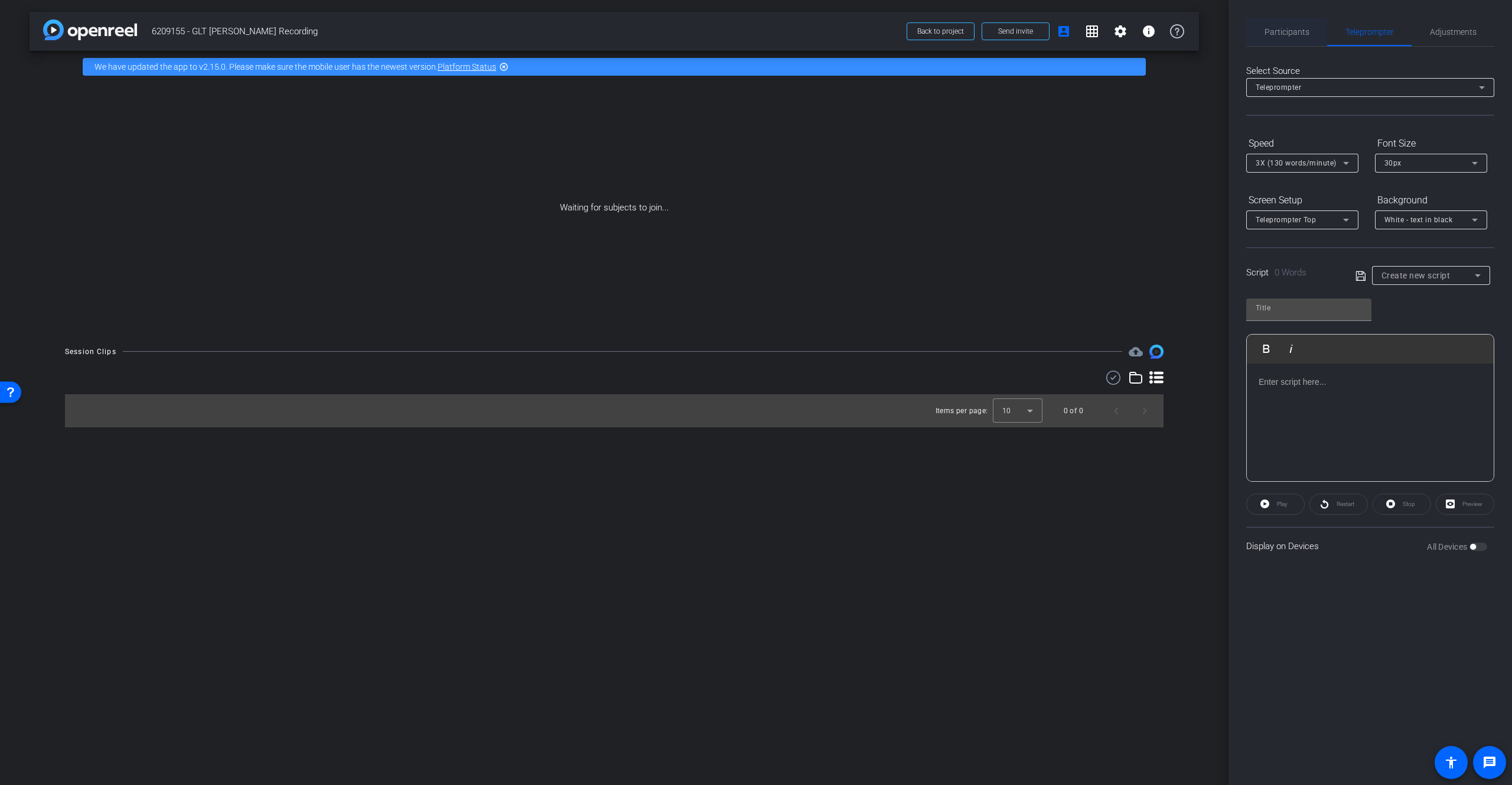
click at [995, 29] on span "Participants" at bounding box center [1287, 32] width 45 height 8
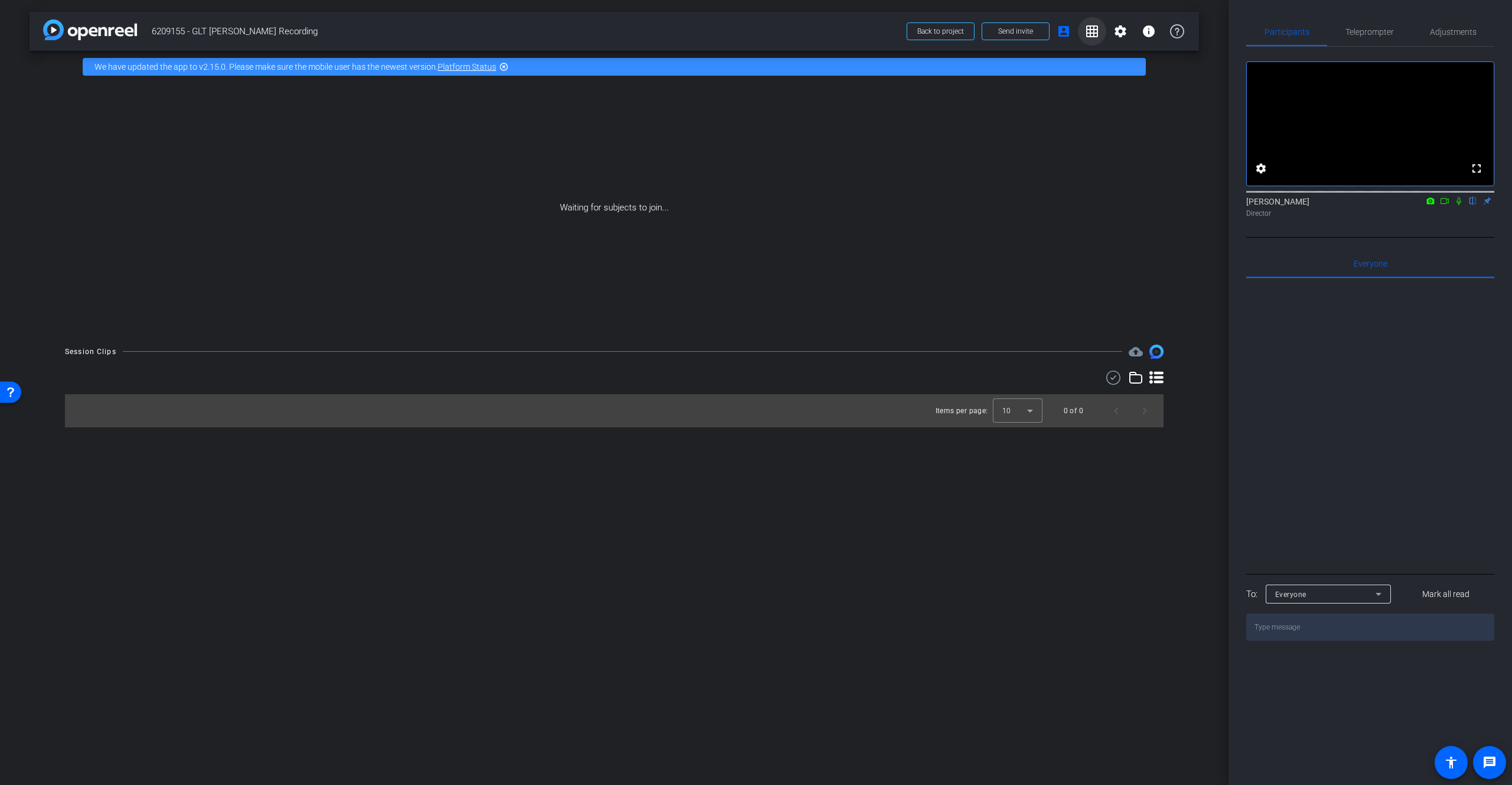
click at [995, 32] on mat-icon "grid_on" at bounding box center [1092, 31] width 14 height 14
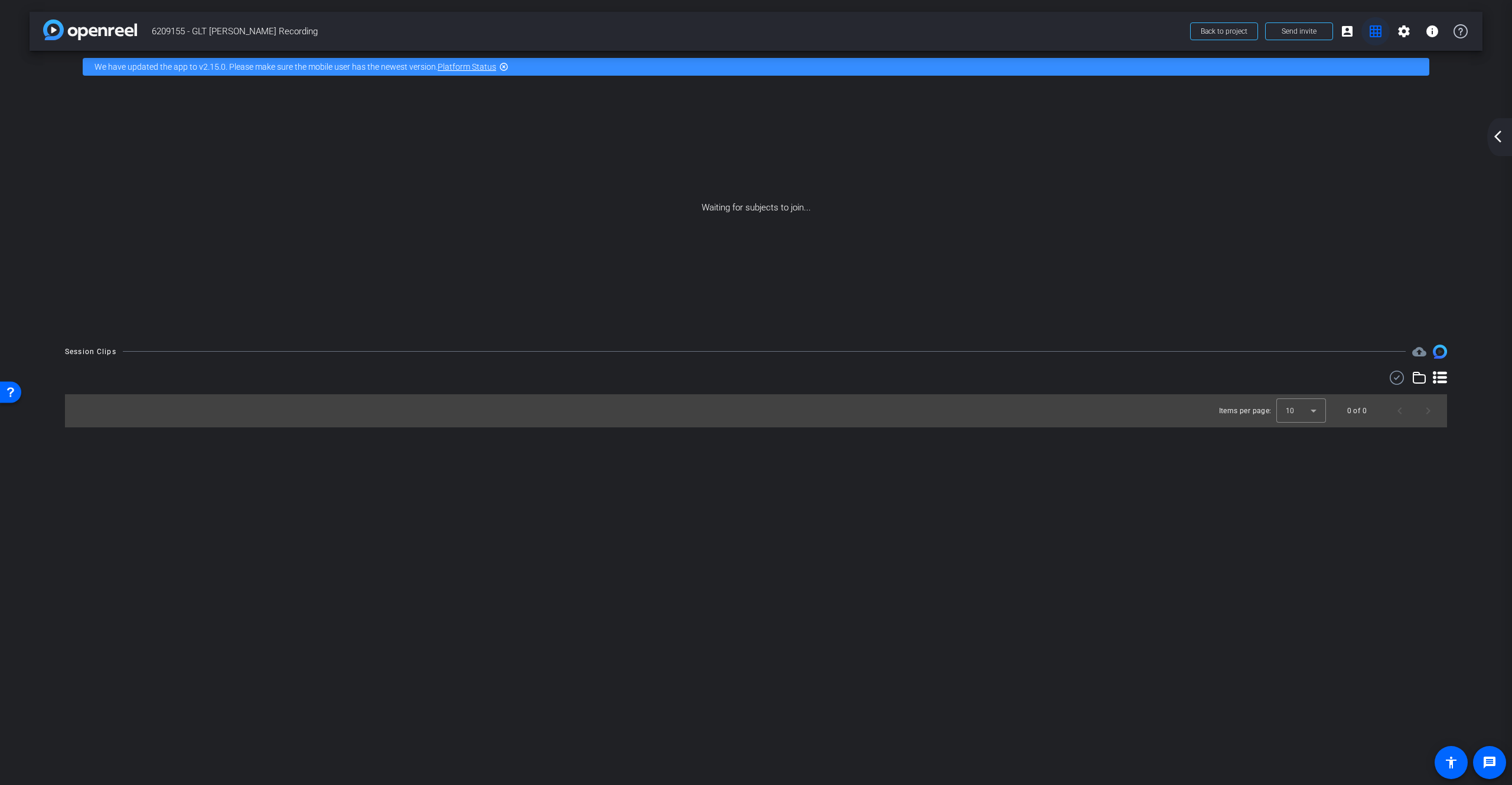
click at [995, 32] on mat-icon "grid_on" at bounding box center [1376, 31] width 14 height 14
click at [995, 33] on mat-icon "grid_on" at bounding box center [1376, 31] width 14 height 14
click at [995, 133] on mat-icon "arrow_back_ios_new" at bounding box center [1498, 137] width 14 height 14
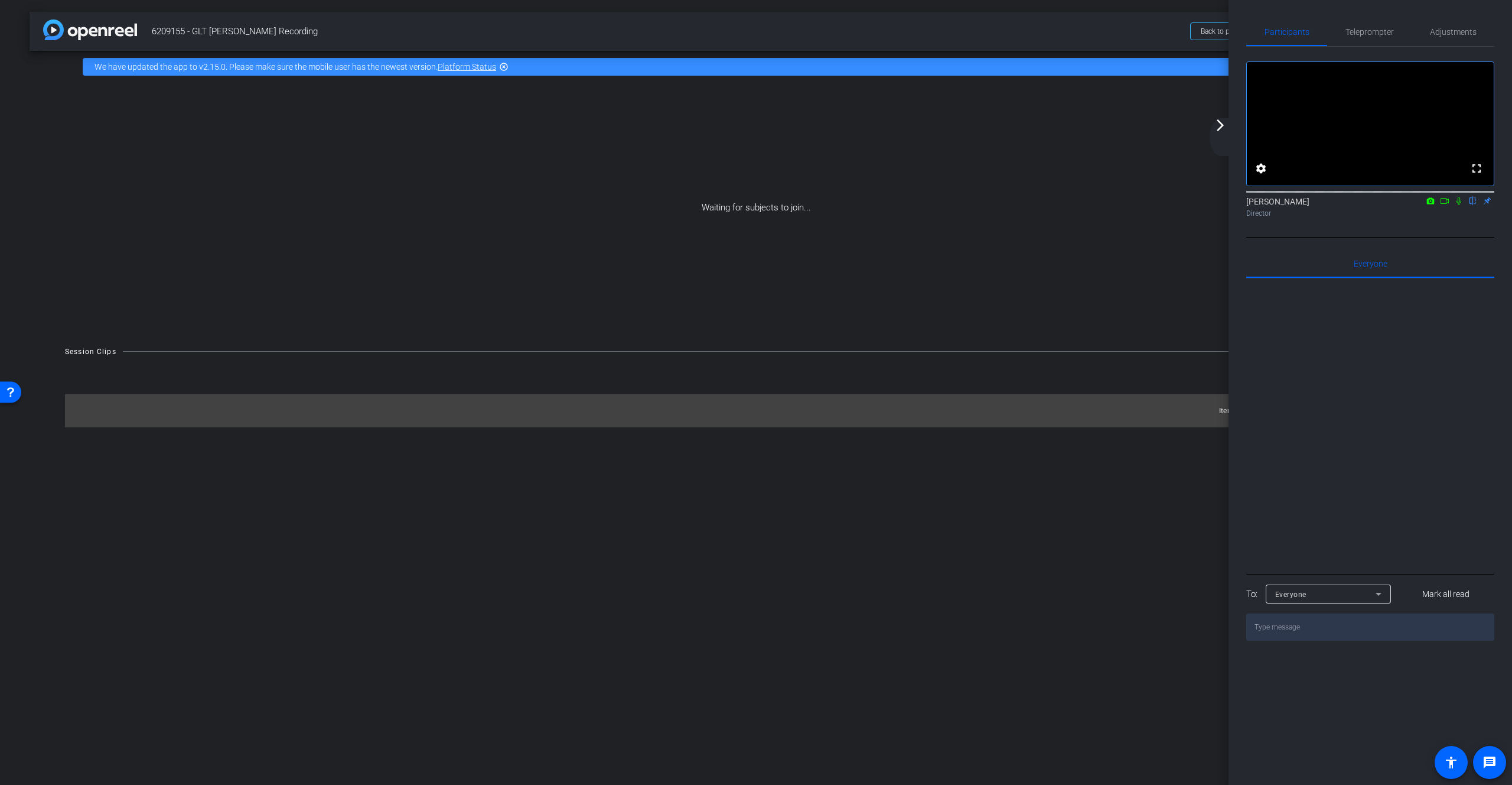
click at [995, 117] on div "Waiting for subjects to join..." at bounding box center [756, 208] width 1453 height 250
click at [995, 132] on mat-icon "arrow_forward_ios" at bounding box center [1220, 126] width 14 height 14
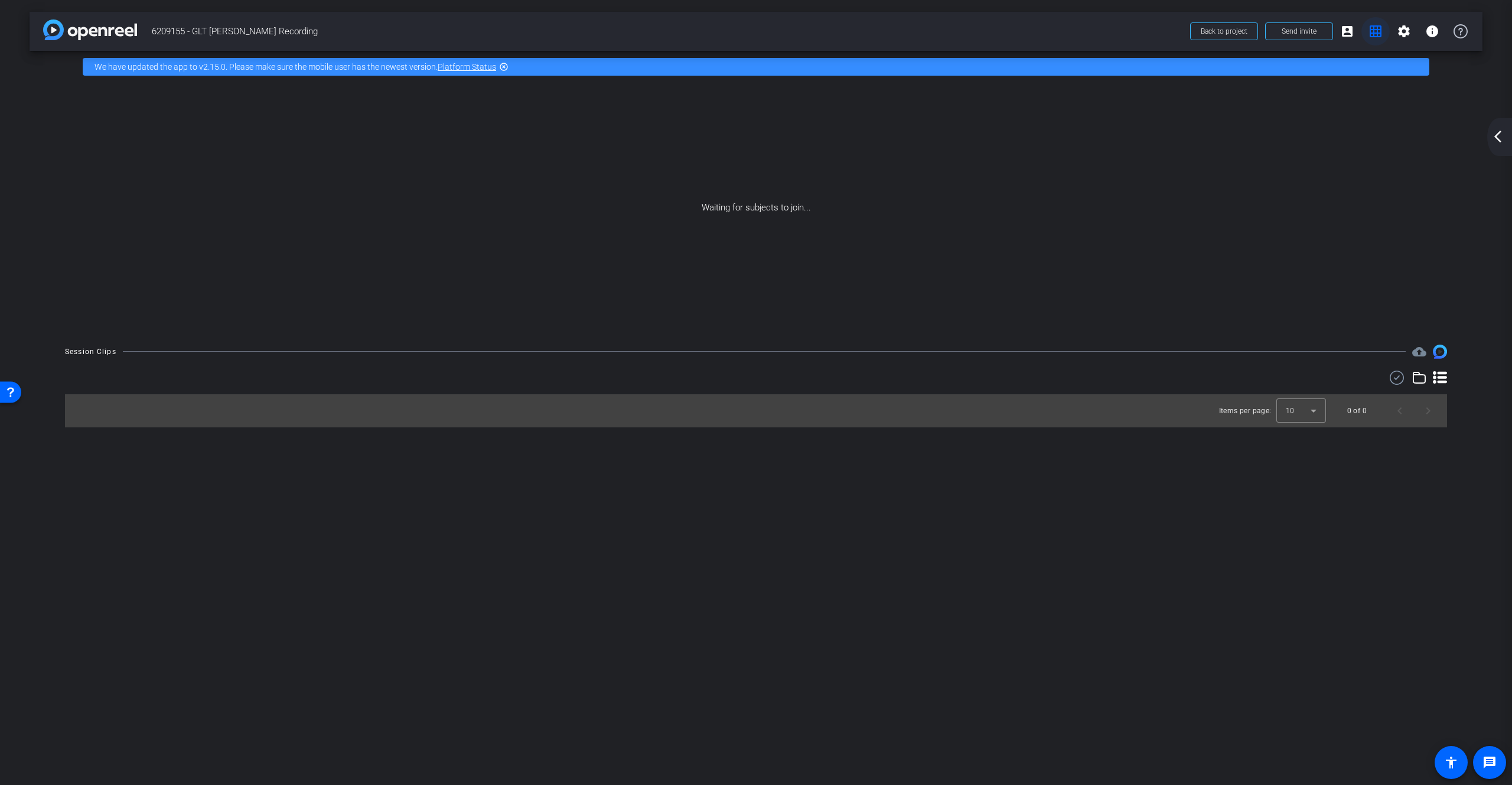
click at [995, 31] on mat-icon "grid_on" at bounding box center [1376, 31] width 14 height 14
click at [995, 33] on mat-icon "account_box" at bounding box center [1347, 31] width 14 height 14
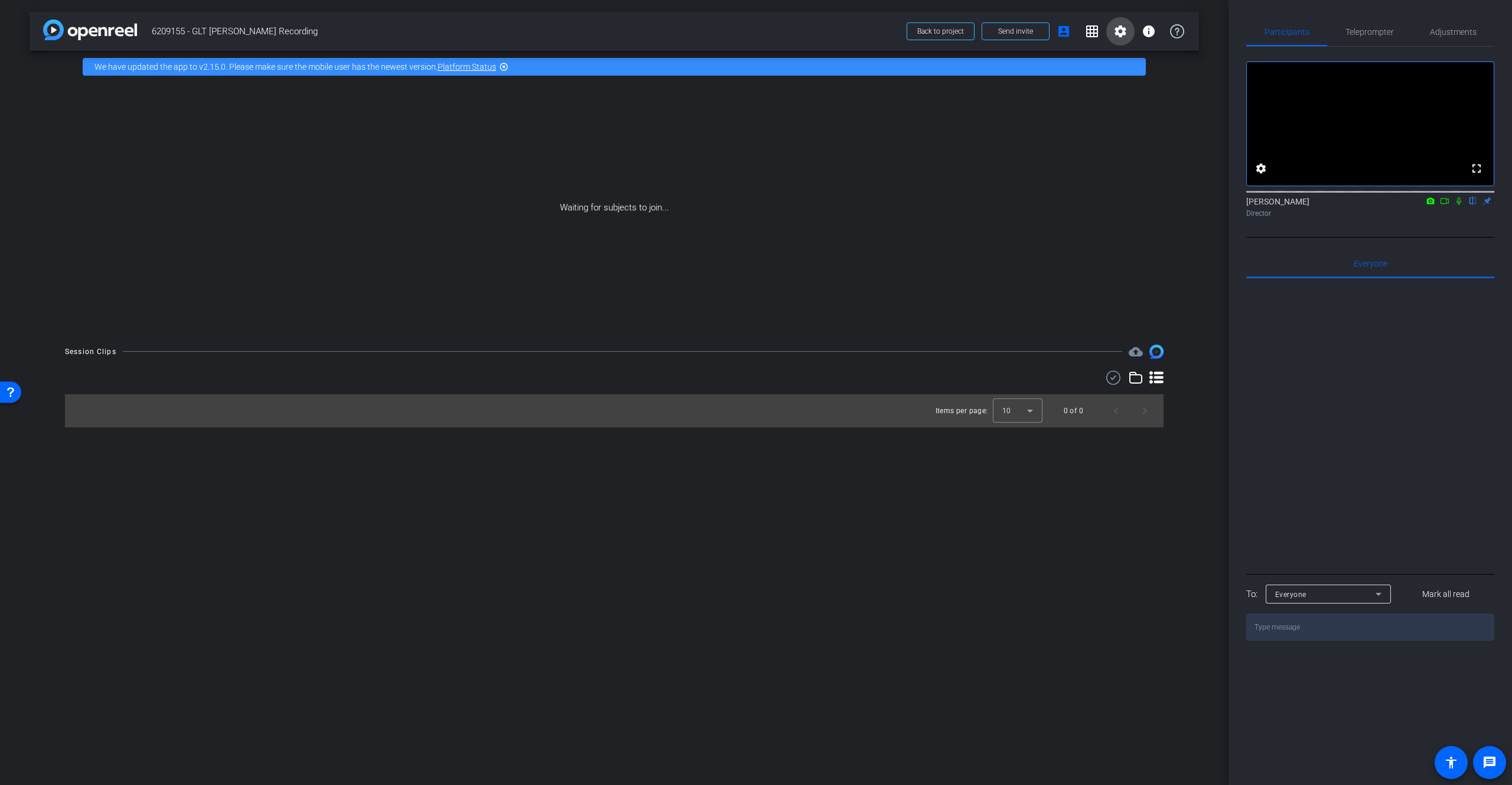
click at [995, 34] on mat-icon "settings" at bounding box center [1121, 31] width 14 height 14
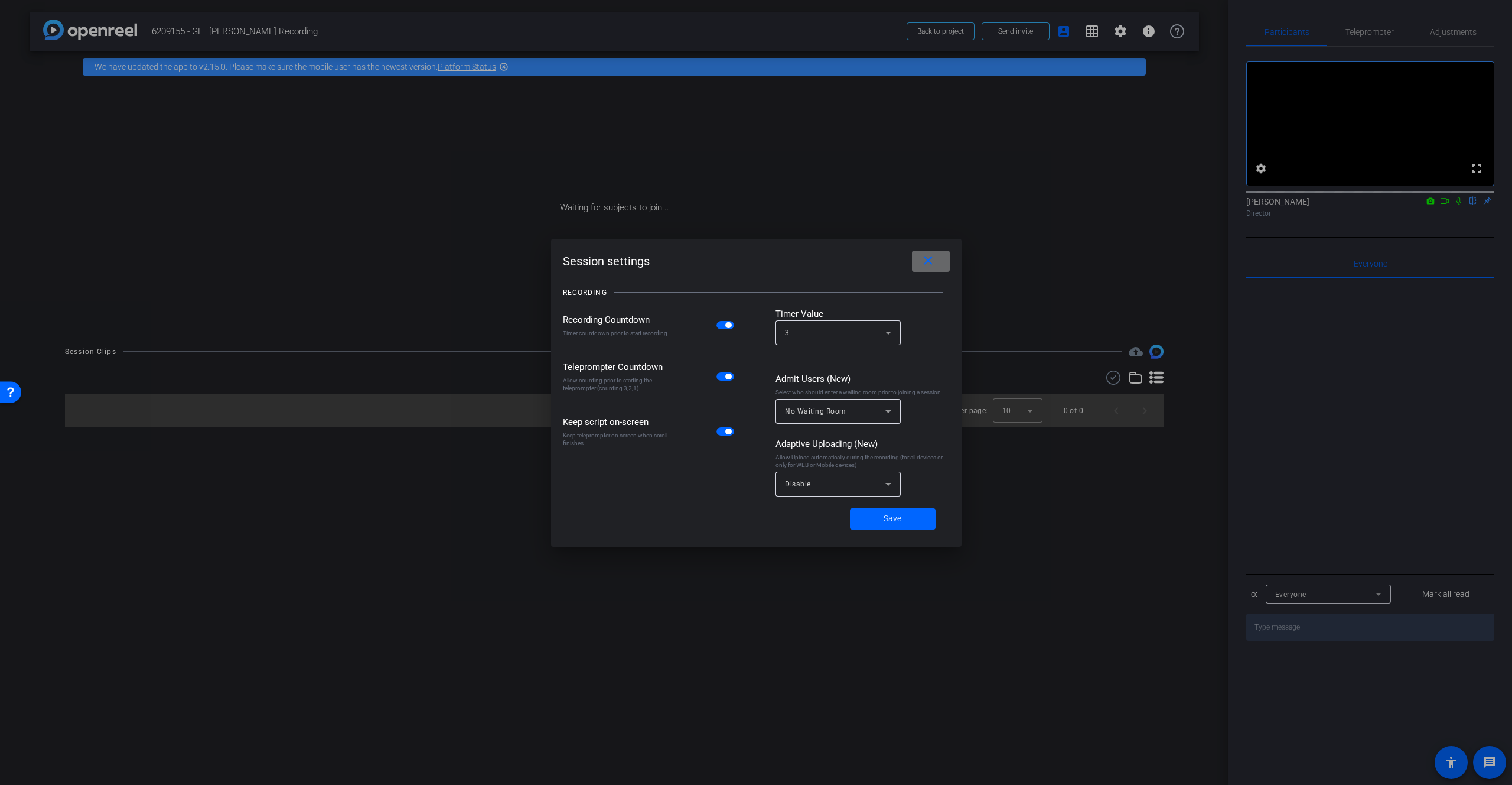
click at [928, 255] on mat-icon "close" at bounding box center [928, 261] width 15 height 15
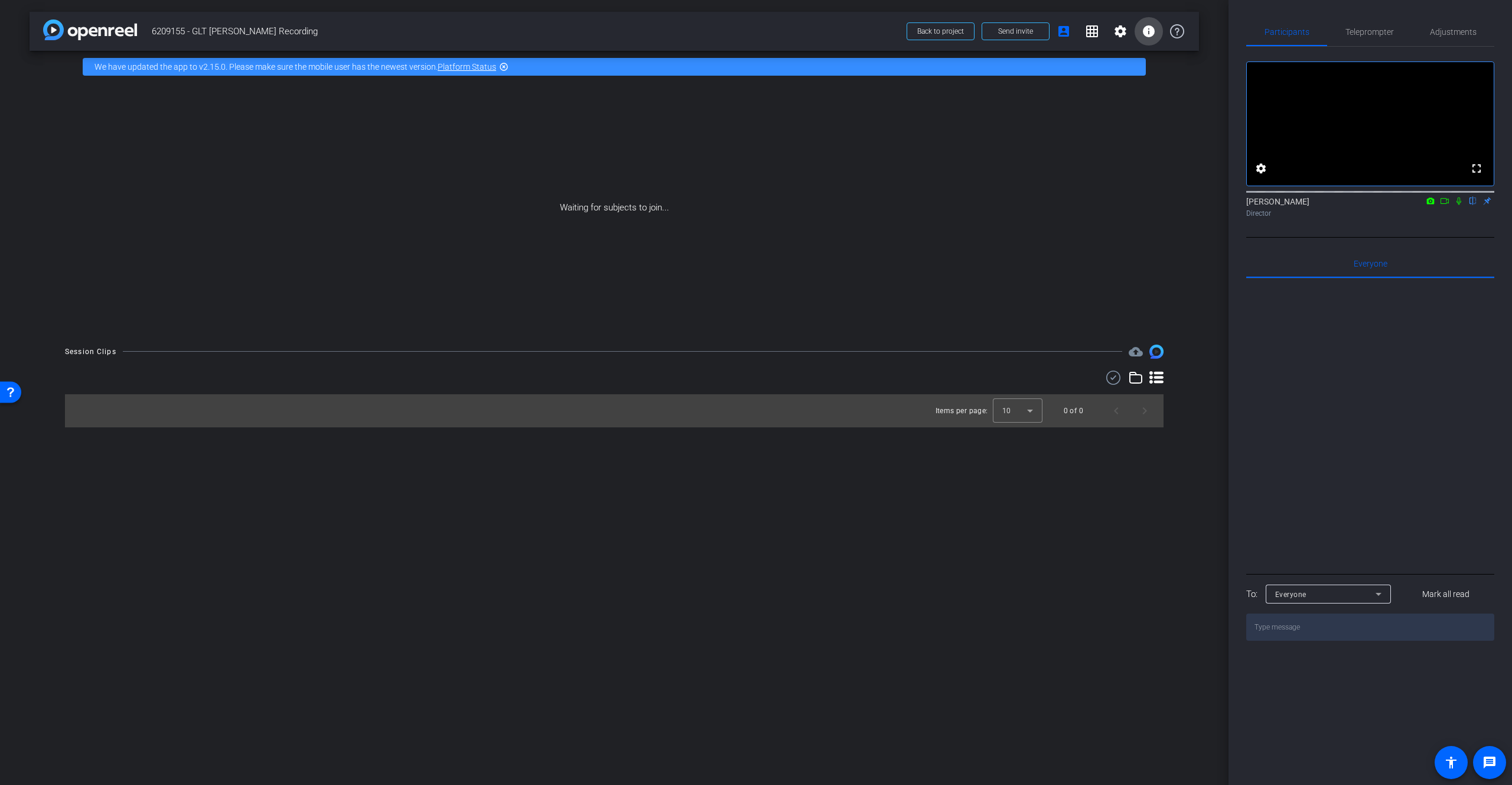
click at [995, 35] on mat-icon "info" at bounding box center [1149, 31] width 14 height 14
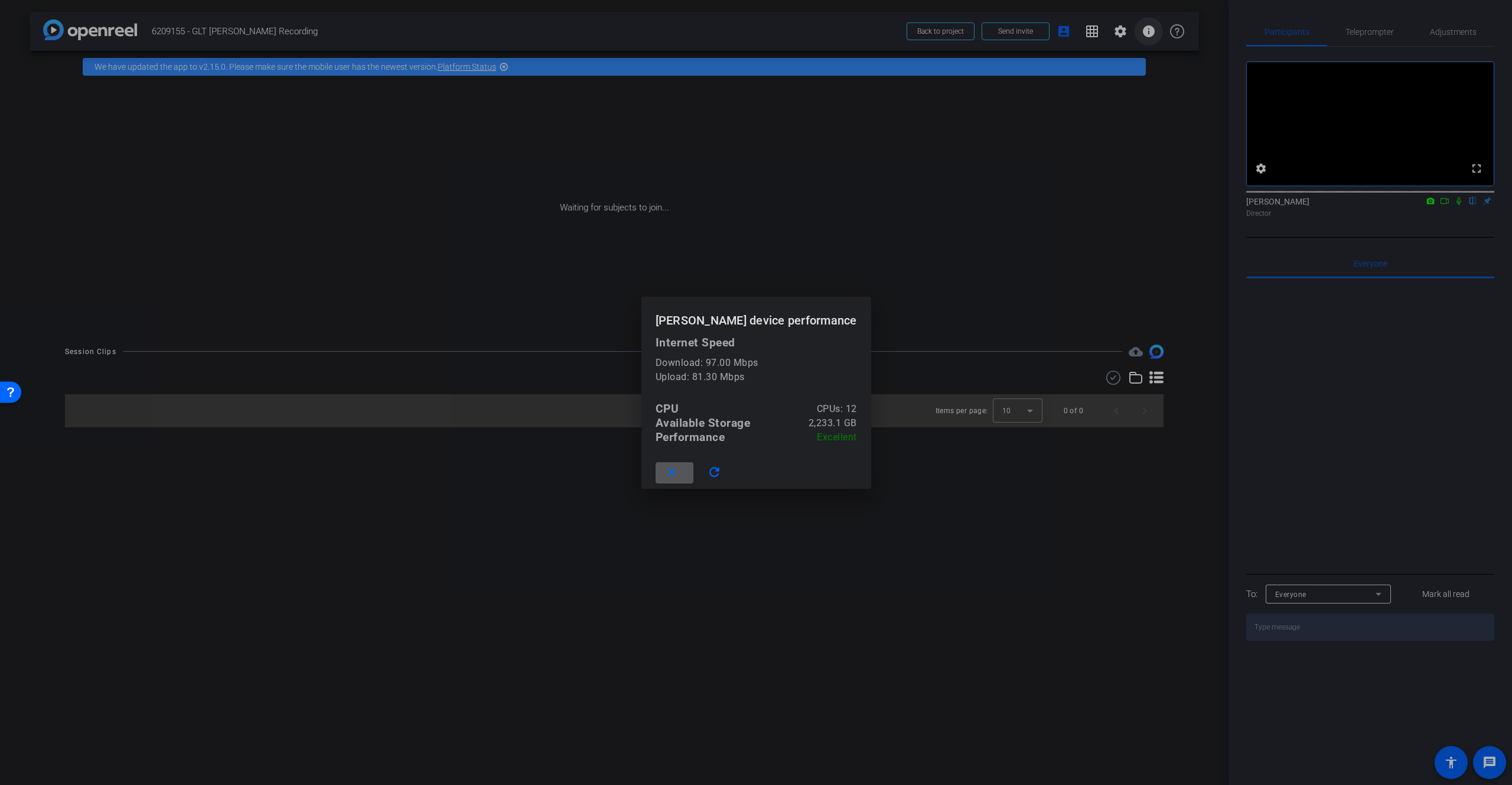
click at [995, 35] on div at bounding box center [756, 392] width 1512 height 785
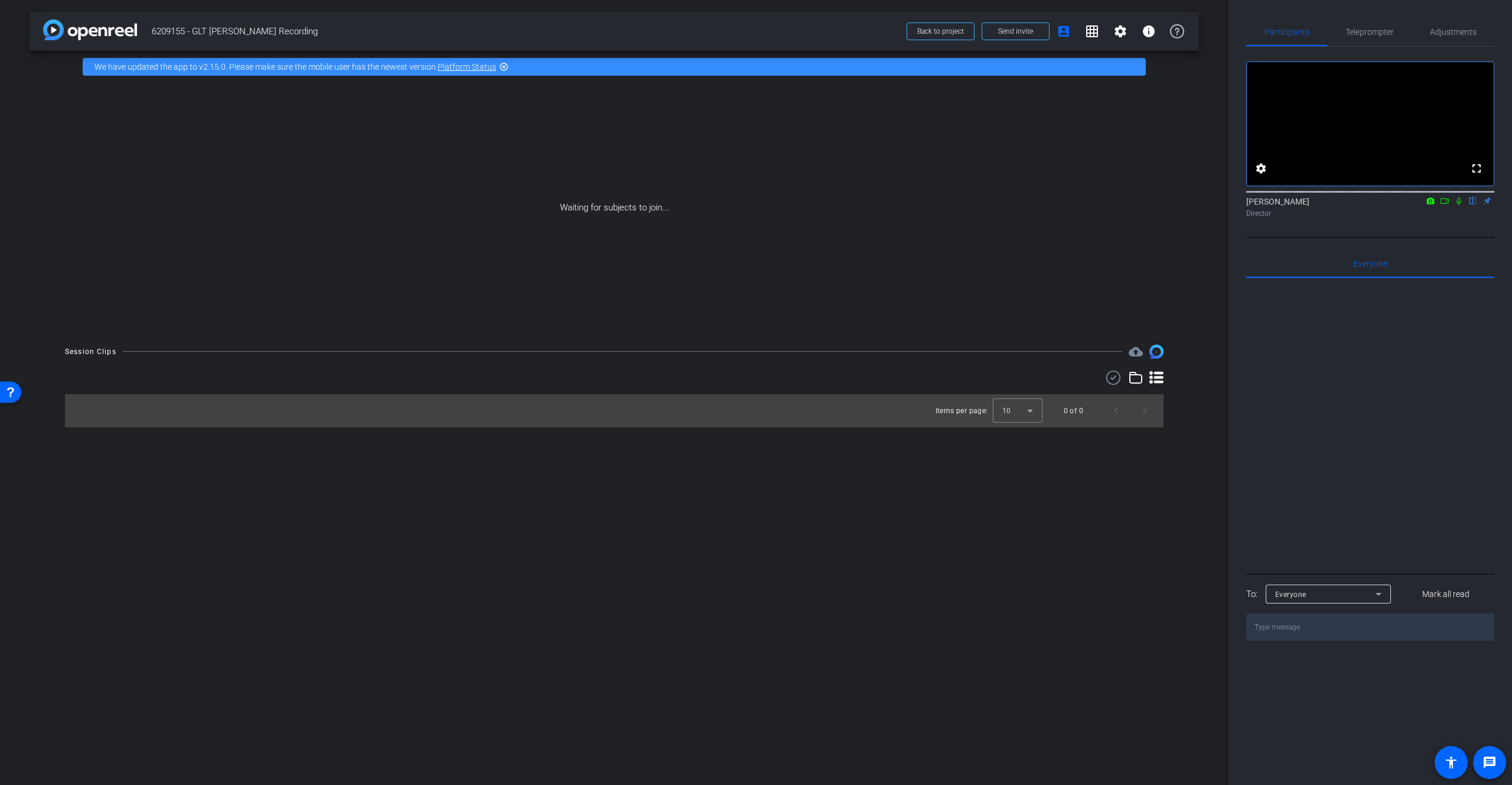
click at [915, 189] on div "Waiting for subjects to join..." at bounding box center [614, 208] width 1169 height 250
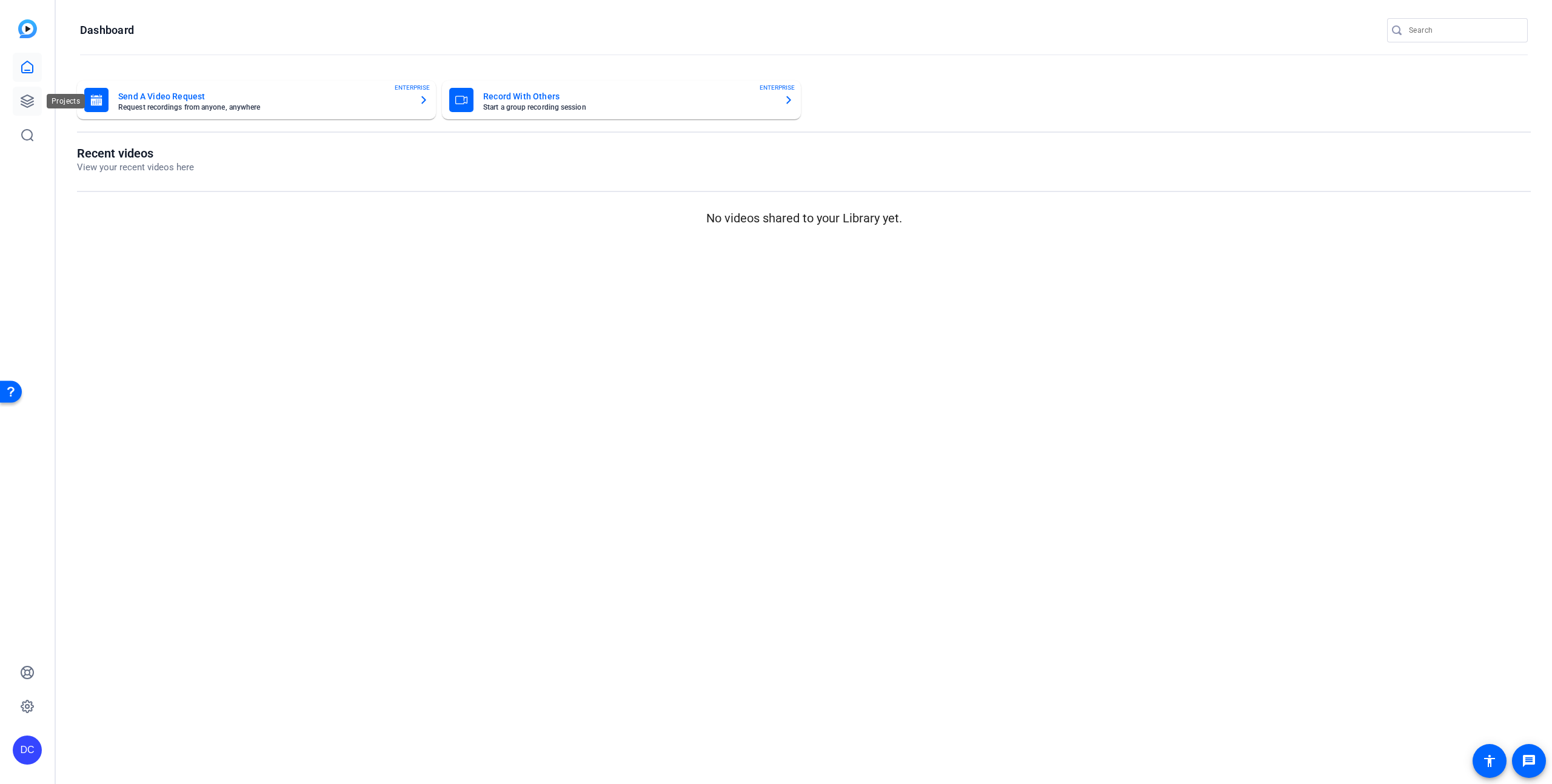
click at [25, 102] on icon at bounding box center [27, 101] width 15 height 15
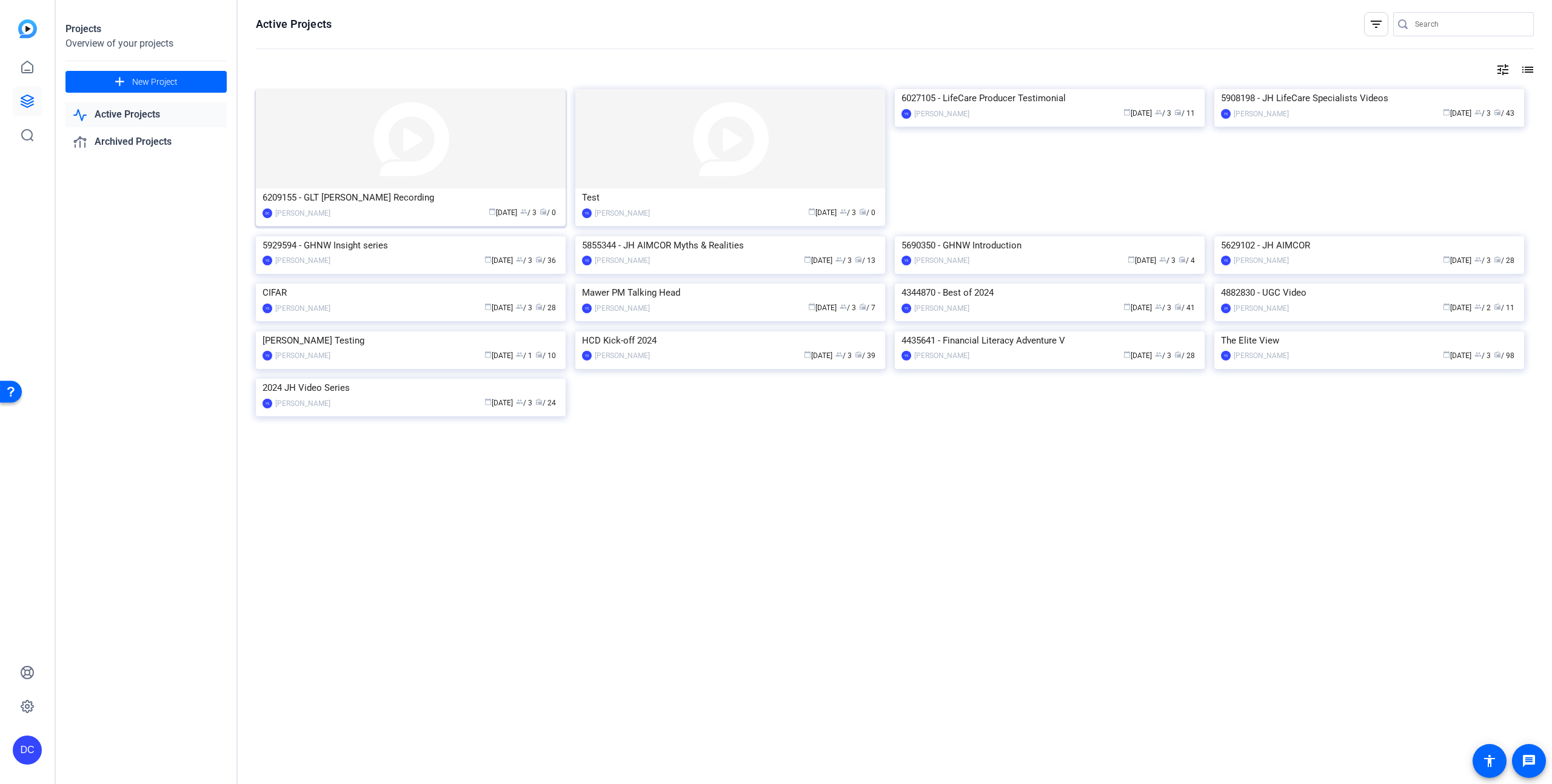
click at [396, 162] on img at bounding box center [411, 138] width 310 height 99
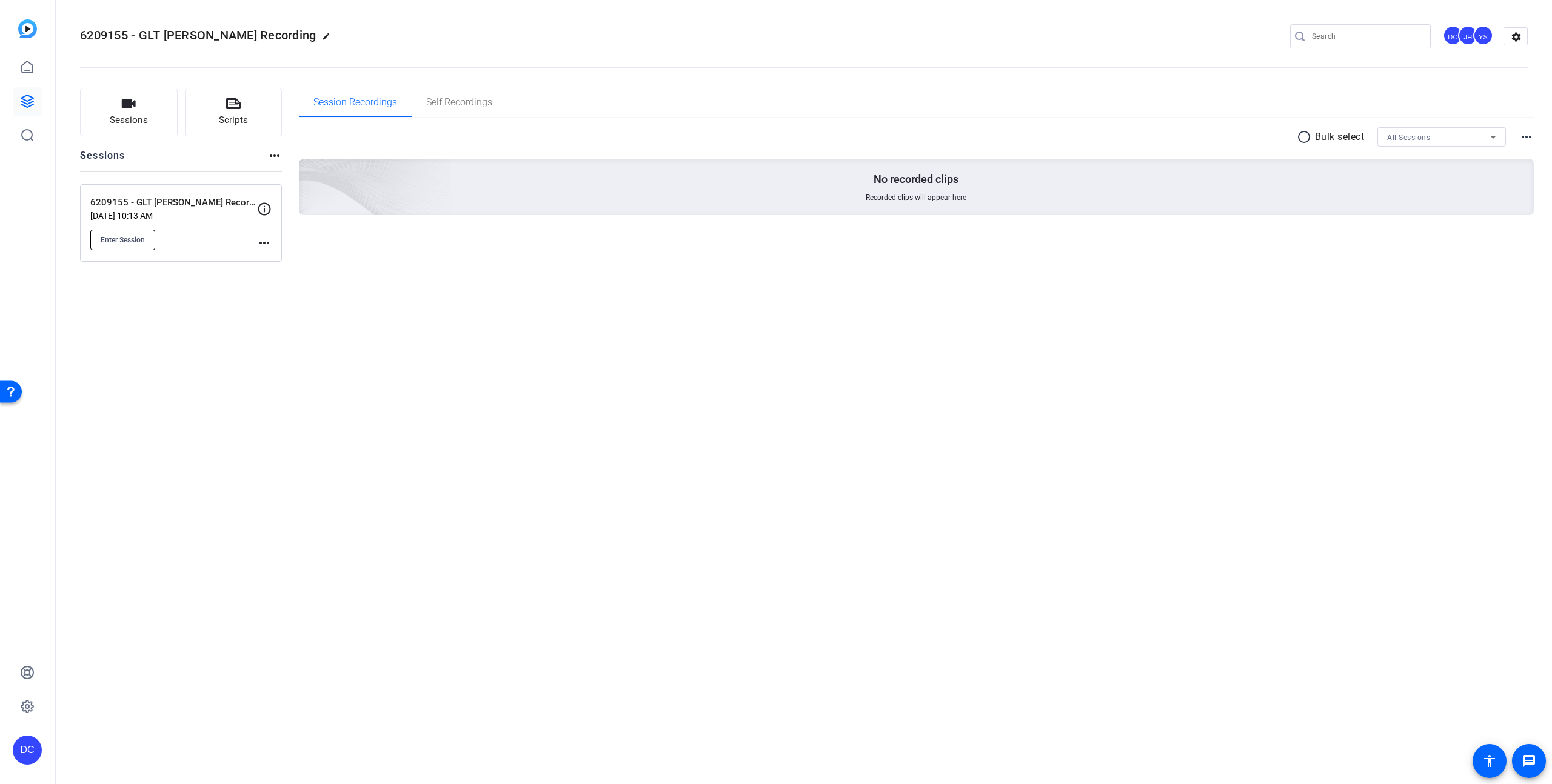
click at [133, 241] on span "Enter Session" at bounding box center [123, 240] width 44 height 10
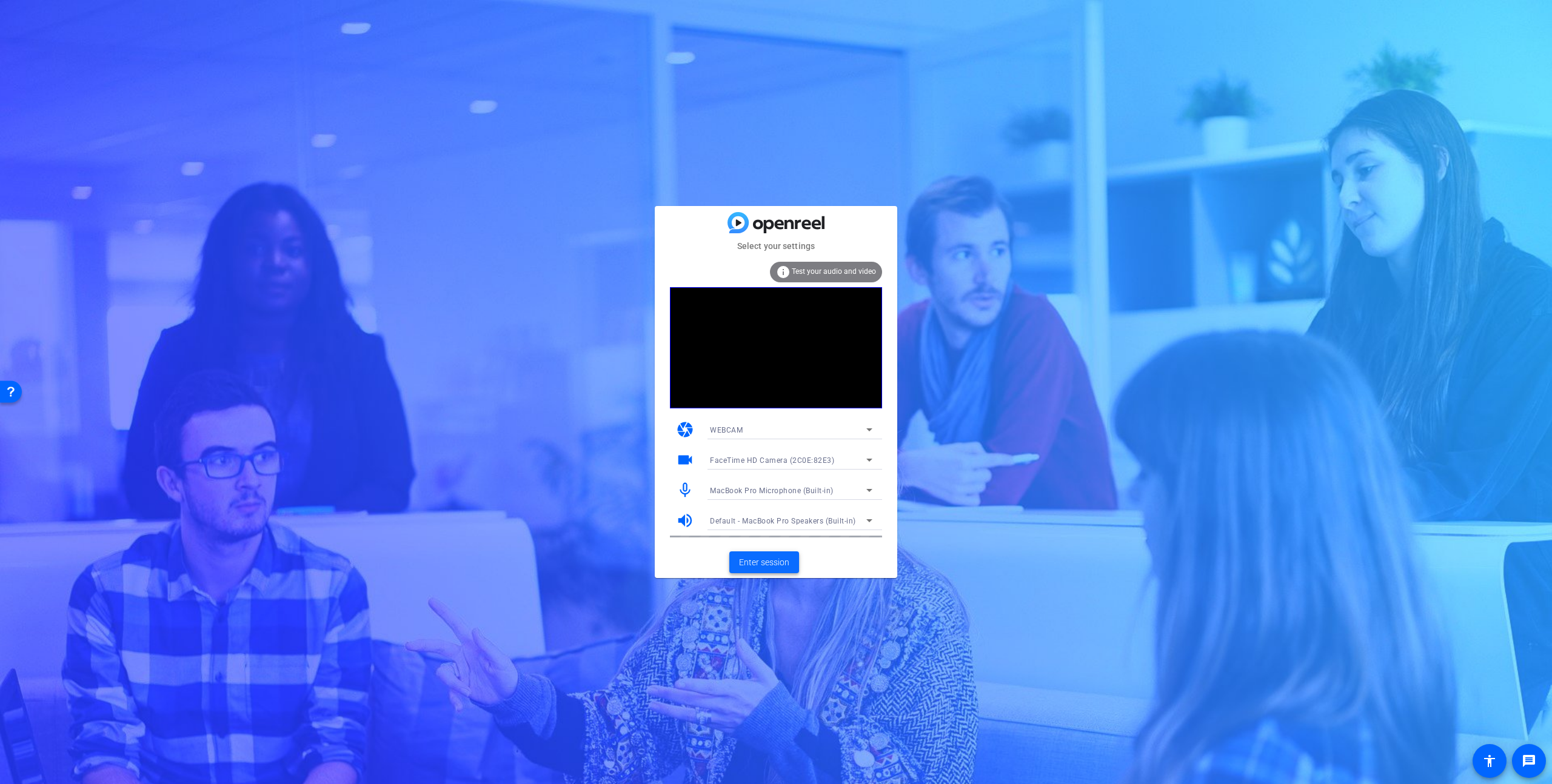
click at [778, 564] on span "Enter session" at bounding box center [765, 563] width 51 height 13
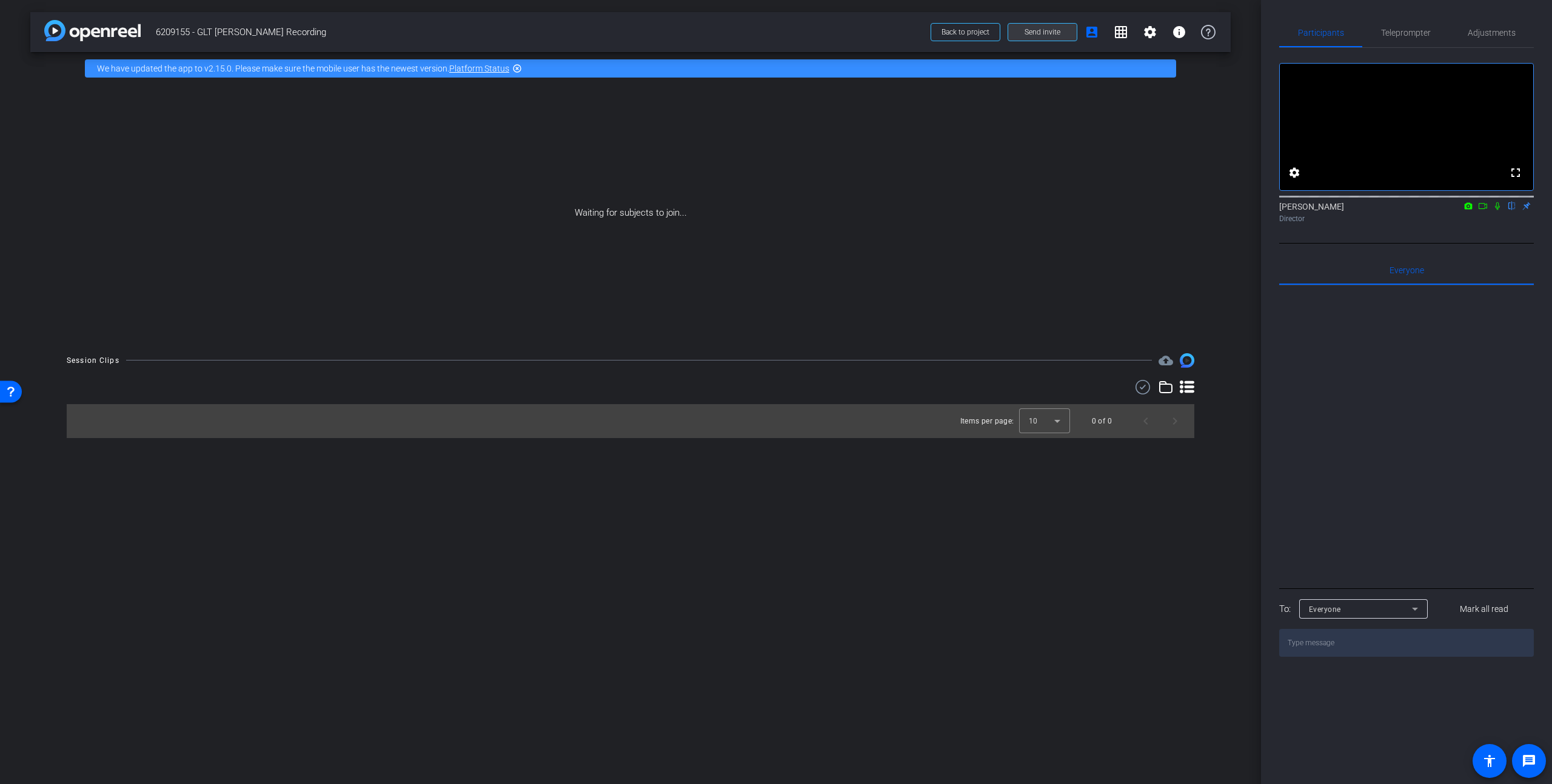
click at [1050, 29] on span "Send invite" at bounding box center [1043, 32] width 36 height 10
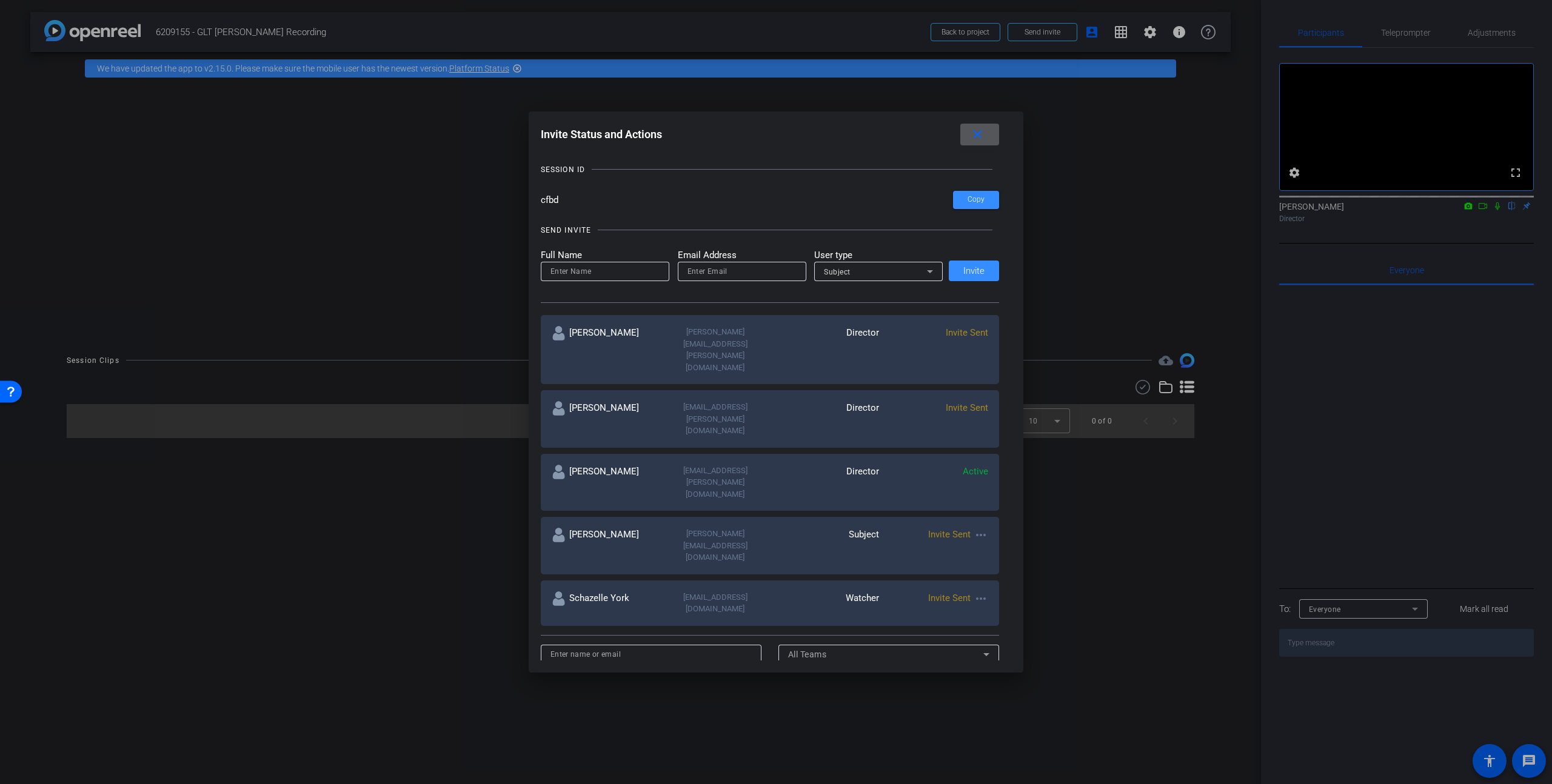
scroll to position [60, 0]
click at [694, 647] on input at bounding box center [651, 654] width 202 height 15
type input "r"
click at [610, 272] on input at bounding box center [605, 271] width 109 height 15
click at [640, 647] on input at bounding box center [651, 654] width 202 height 15
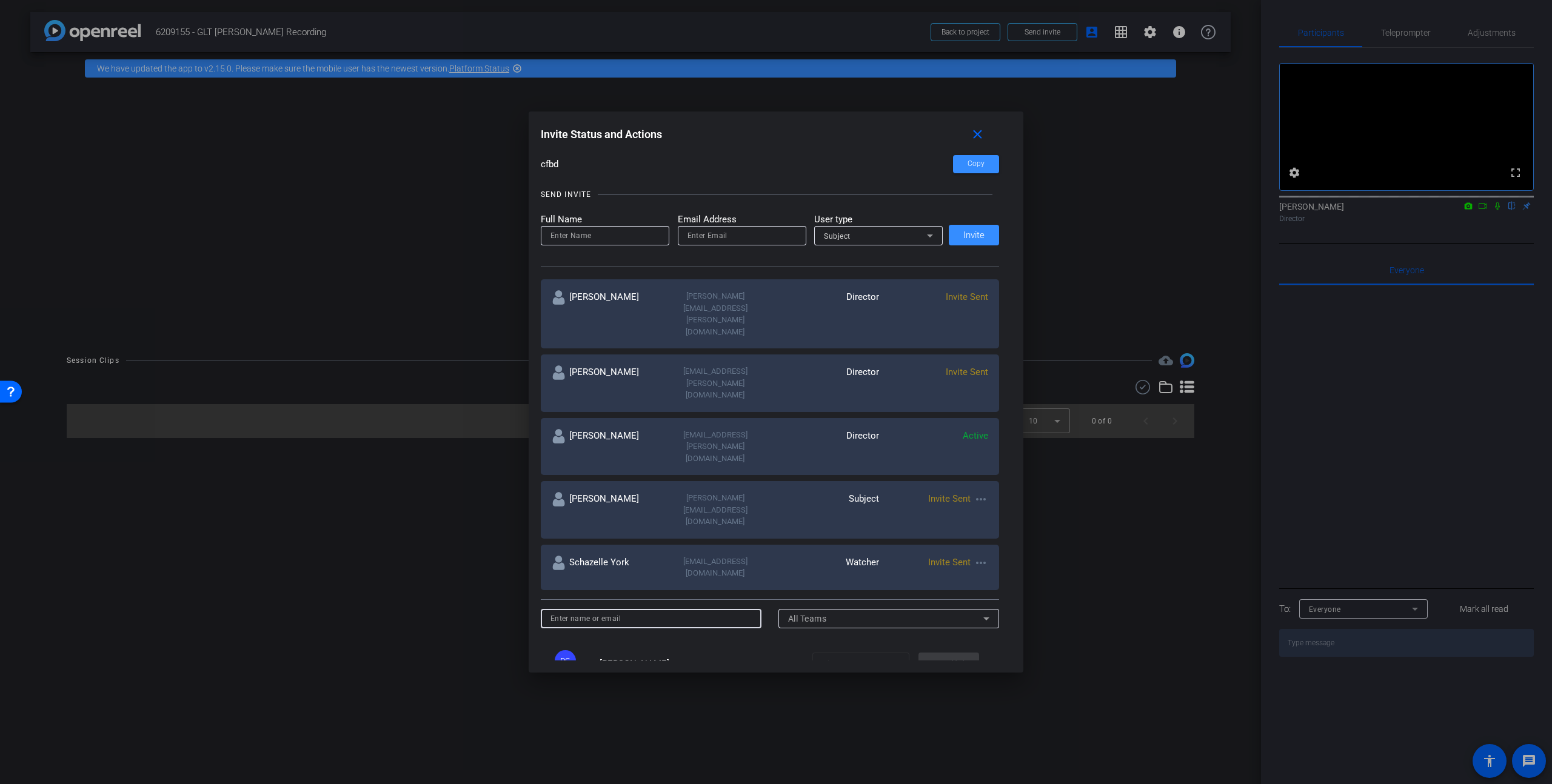
scroll to position [146, 0]
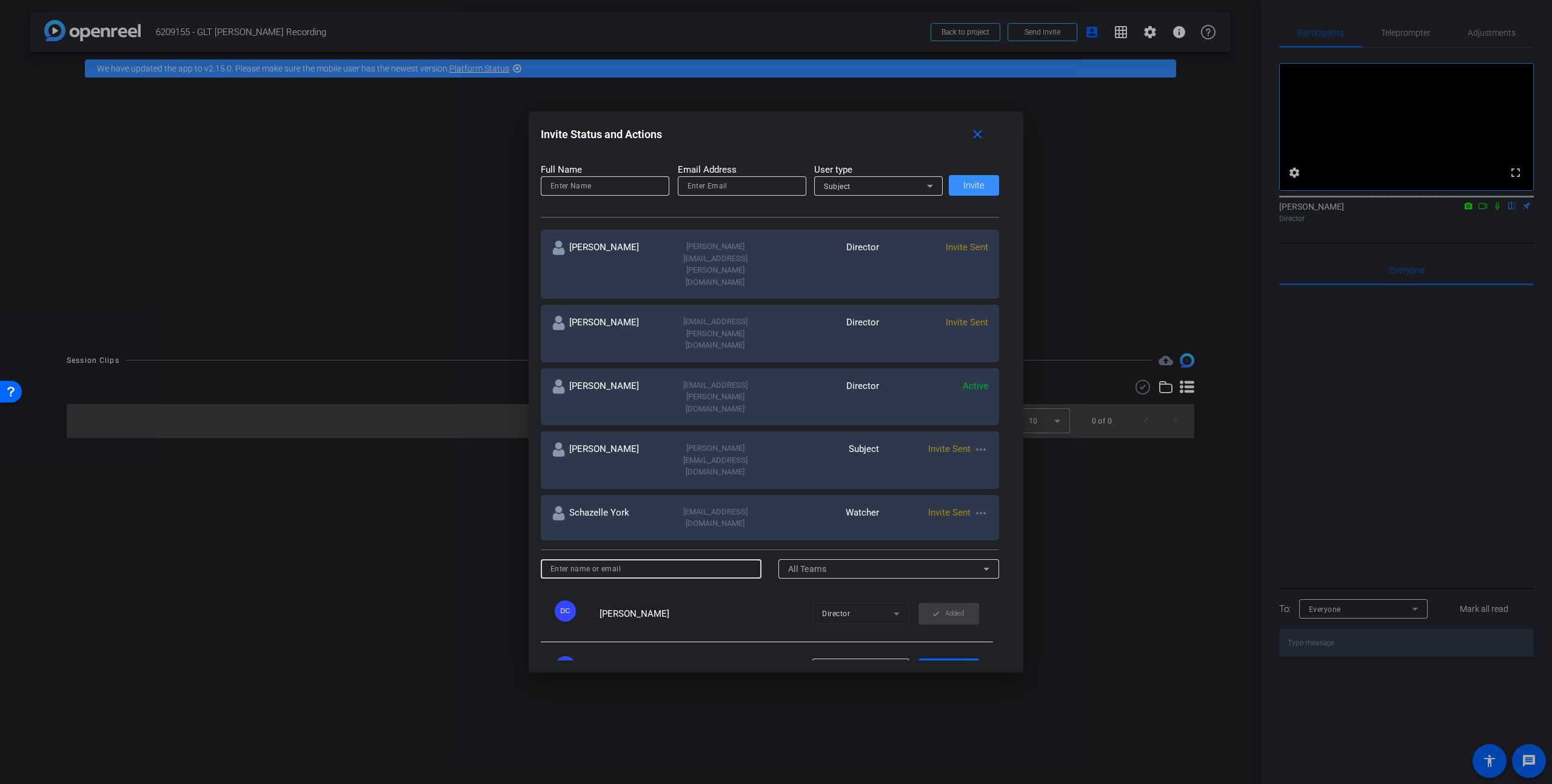
paste input "[EMAIL_ADDRESS][PERSON_NAME][DOMAIN_NAME]"
type input "[EMAIL_ADDRESS][PERSON_NAME][DOMAIN_NAME]"
drag, startPoint x: 705, startPoint y: 466, endPoint x: 508, endPoint y: 459, distance: 197.1
click at [508, 459] on div "Invite Status and Actions close SUBJECT ACCESS LINK [URL][DOMAIN_NAME] Copy SES…" at bounding box center [776, 392] width 1552 height 784
click at [686, 587] on div "DC [PERSON_NAME] Director check Added" at bounding box center [767, 614] width 453 height 56
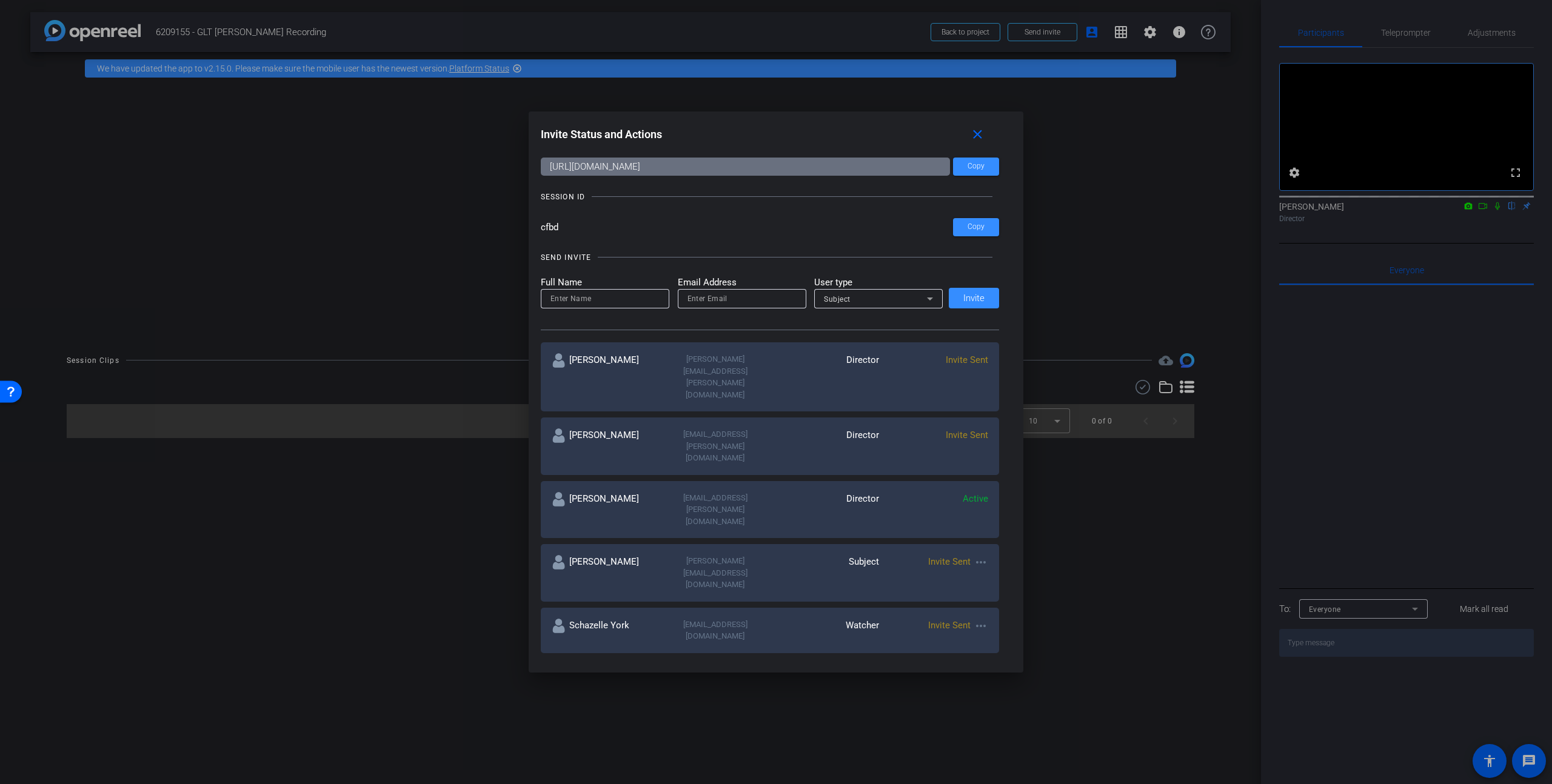
scroll to position [88, 0]
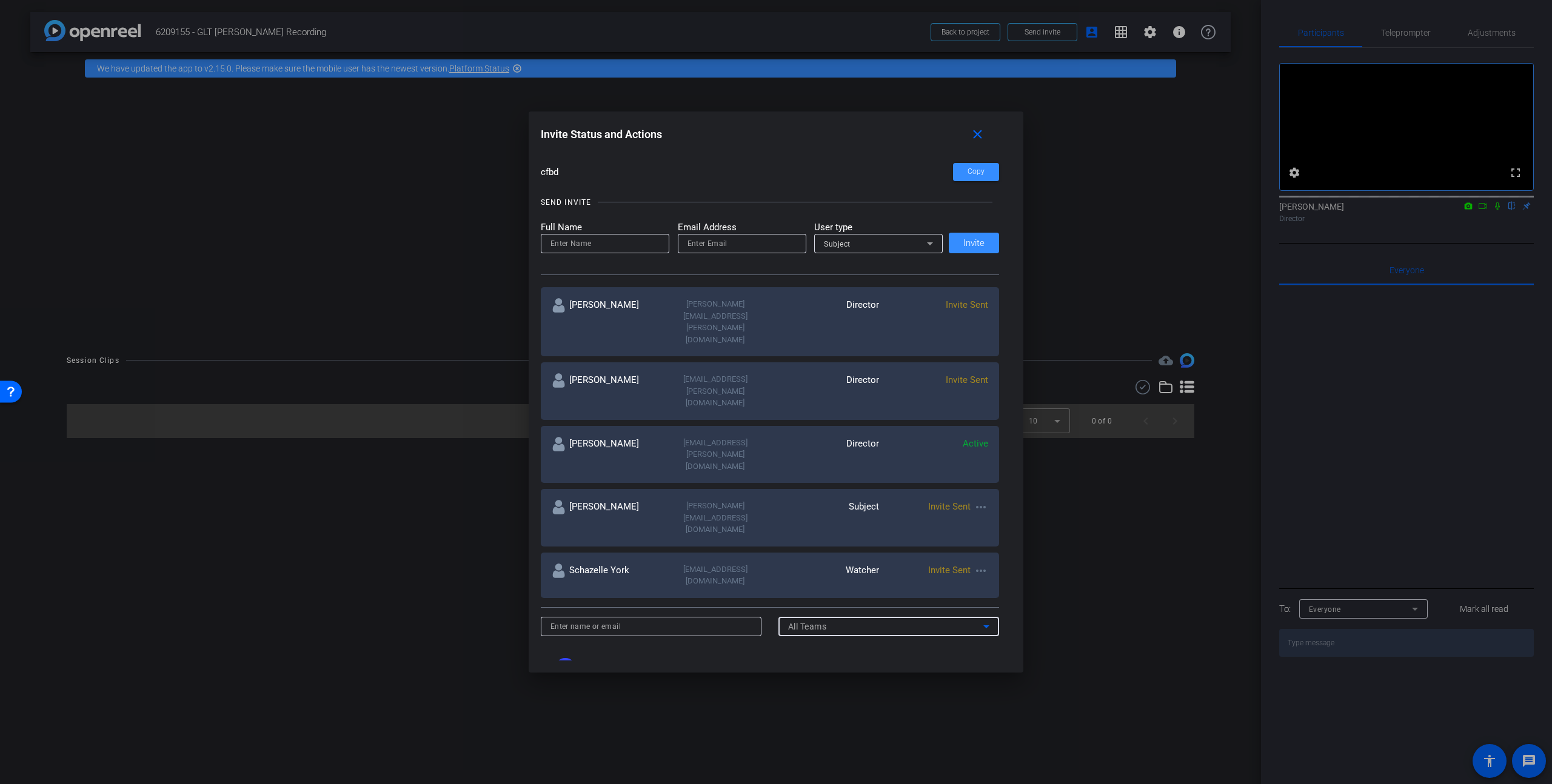
click at [826, 619] on div "All Teams" at bounding box center [886, 627] width 196 height 15
click at [826, 530] on div at bounding box center [776, 392] width 1552 height 784
click at [627, 619] on input at bounding box center [651, 627] width 202 height 15
paste input "[EMAIL_ADDRESS][PERSON_NAME][DOMAIN_NAME]"
type input "[EMAIL_ADDRESS][PERSON_NAME][DOMAIN_NAME]"
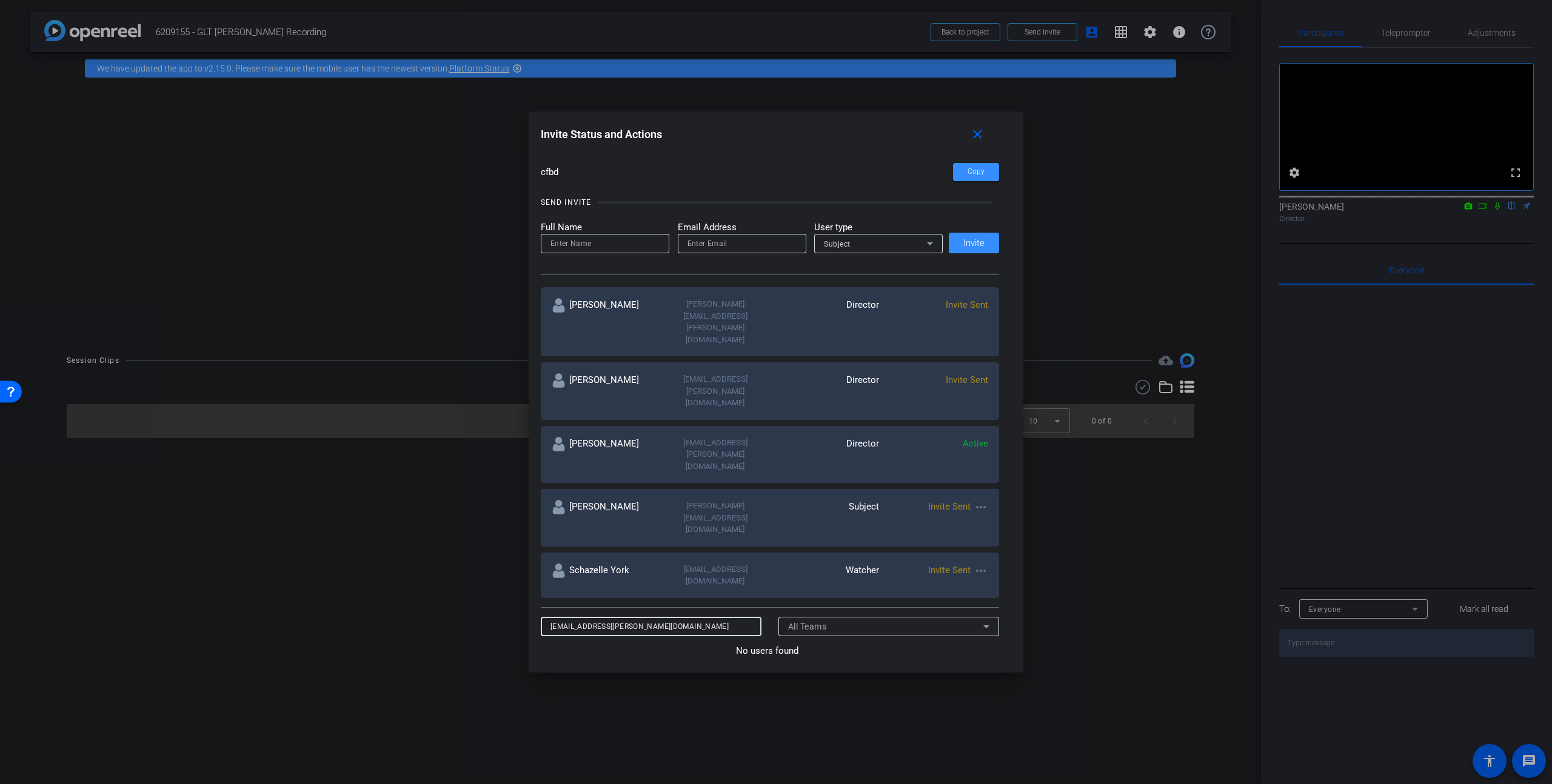
click at [680, 644] on div "No users found" at bounding box center [767, 651] width 453 height 14
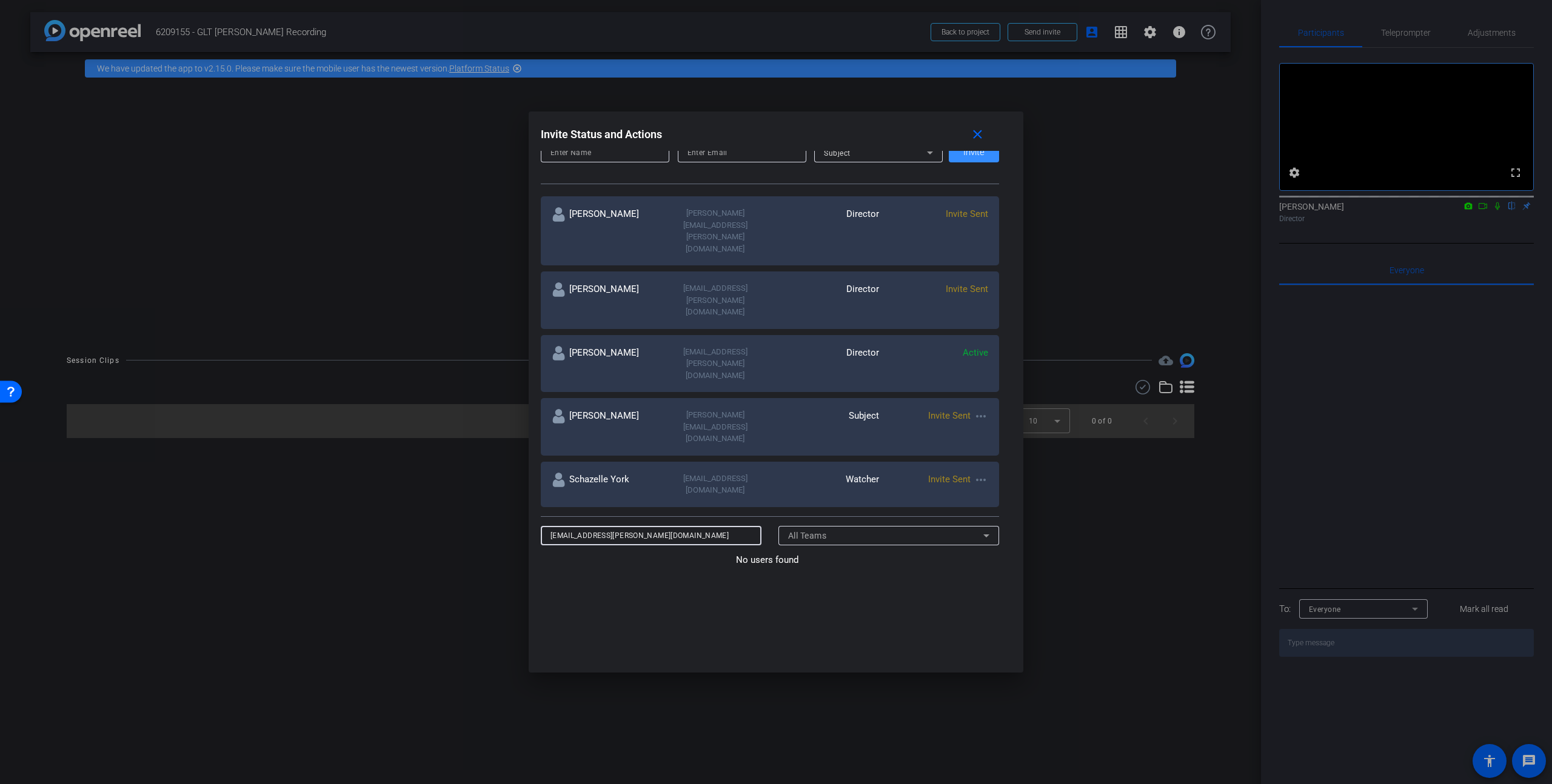
drag, startPoint x: 639, startPoint y: 431, endPoint x: 496, endPoint y: 429, distance: 143.0
click at [496, 429] on div "Invite Status and Actions close SUBJECT ACCESS LINK [URL][DOMAIN_NAME] Copy SES…" at bounding box center [776, 392] width 1552 height 784
click at [609, 575] on span "[PERSON_NAME]" at bounding box center [634, 580] width 70 height 11
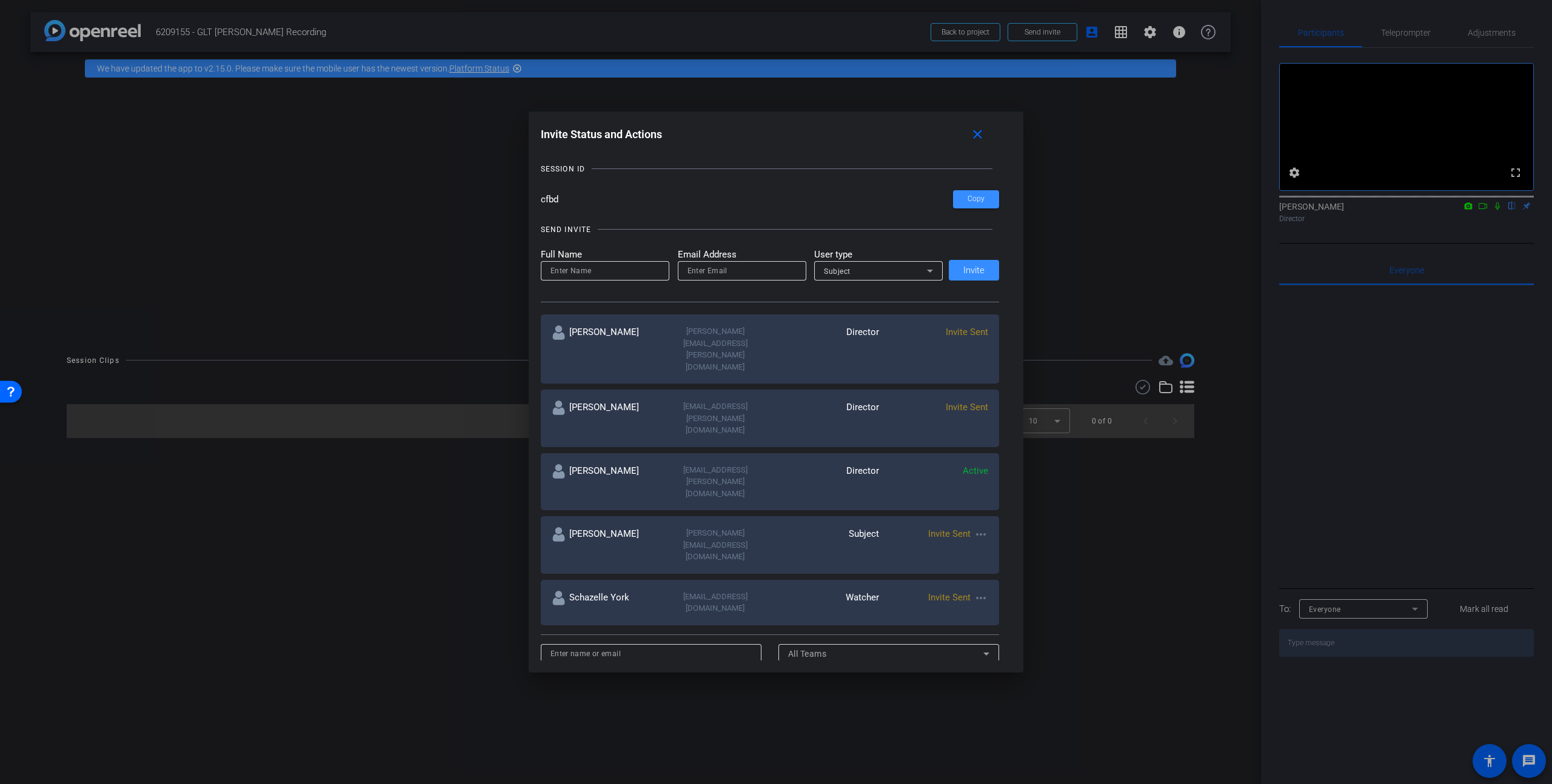
scroll to position [0, 0]
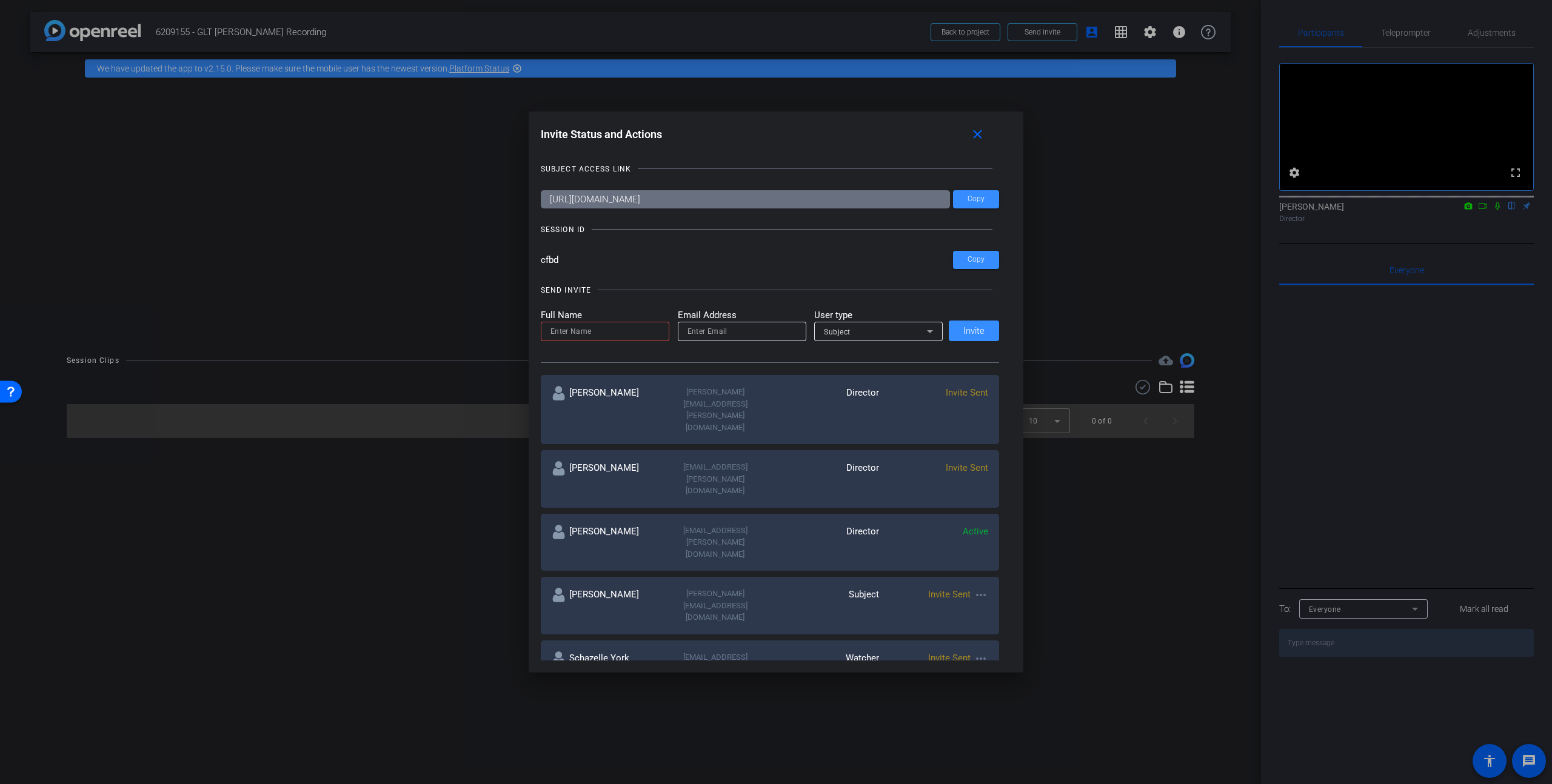
click at [597, 329] on input at bounding box center [605, 332] width 109 height 15
type input "[PERSON_NAME]"
click at [705, 332] on input "email" at bounding box center [742, 332] width 109 height 15
paste input "[EMAIL_ADDRESS][PERSON_NAME][DOMAIN_NAME]"
type input "[EMAIL_ADDRESS][PERSON_NAME][DOMAIN_NAME]"
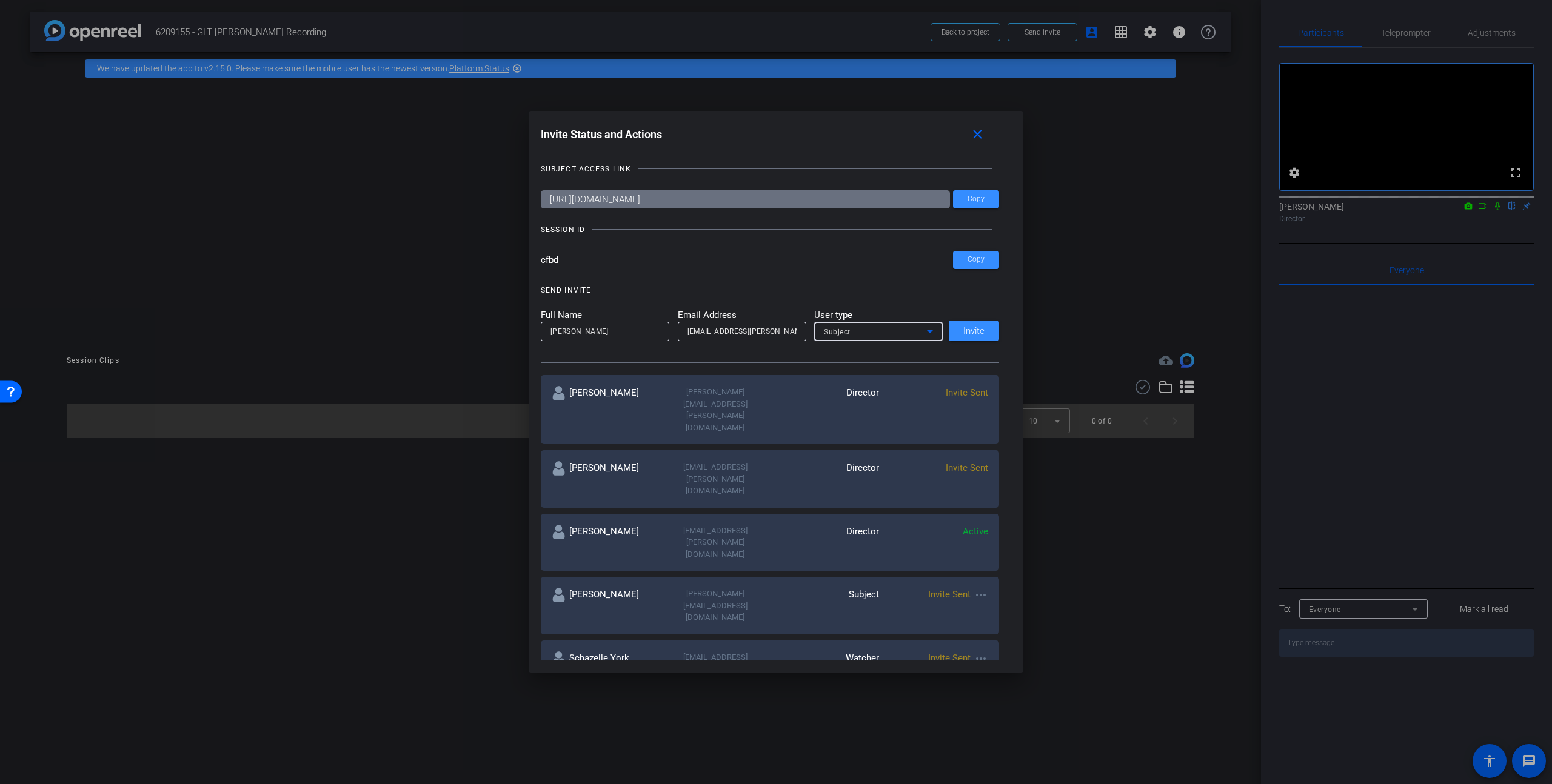
click at [887, 332] on div "Subject" at bounding box center [875, 332] width 103 height 15
click at [872, 357] on mat-option "Collaborator" at bounding box center [876, 355] width 128 height 19
click at [0, 0] on div "SEND INVITE Full Name [PERSON_NAME] Email Address [PERSON_NAME][EMAIL_ADDRESS][…" at bounding box center [0, 0] width 0 height 0
click at [971, 331] on span "Invite" at bounding box center [974, 331] width 21 height 9
click at [0, 0] on mat-icon "close" at bounding box center [0, 0] width 0 height 0
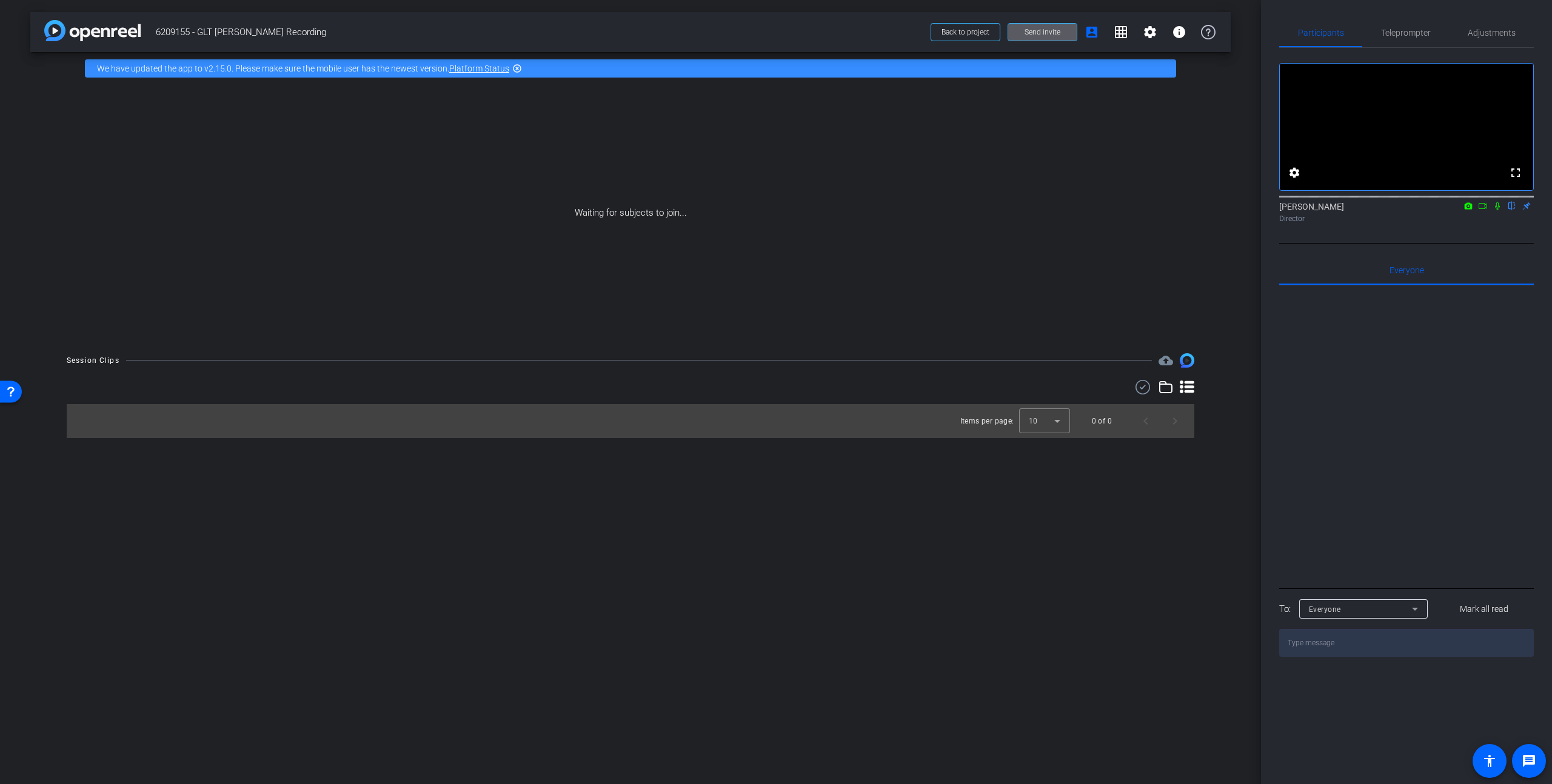
click at [982, 132] on div "Waiting for subjects to join..." at bounding box center [630, 213] width 1200 height 257
click at [970, 146] on div "Waiting for subjects to join..." at bounding box center [630, 213] width 1200 height 257
